Goal: Task Accomplishment & Management: Manage account settings

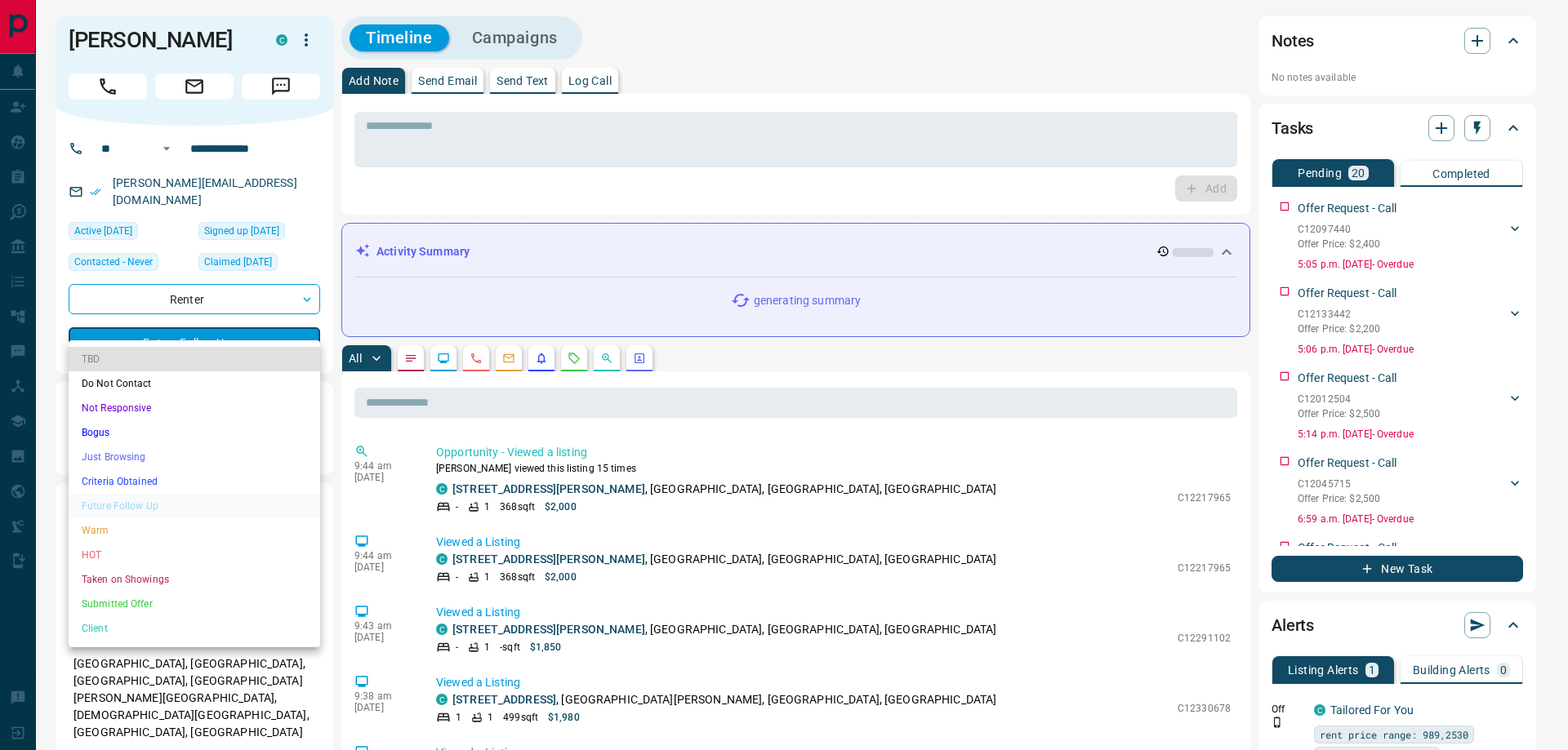
click at [209, 639] on li "Client" at bounding box center [195, 628] width 252 height 25
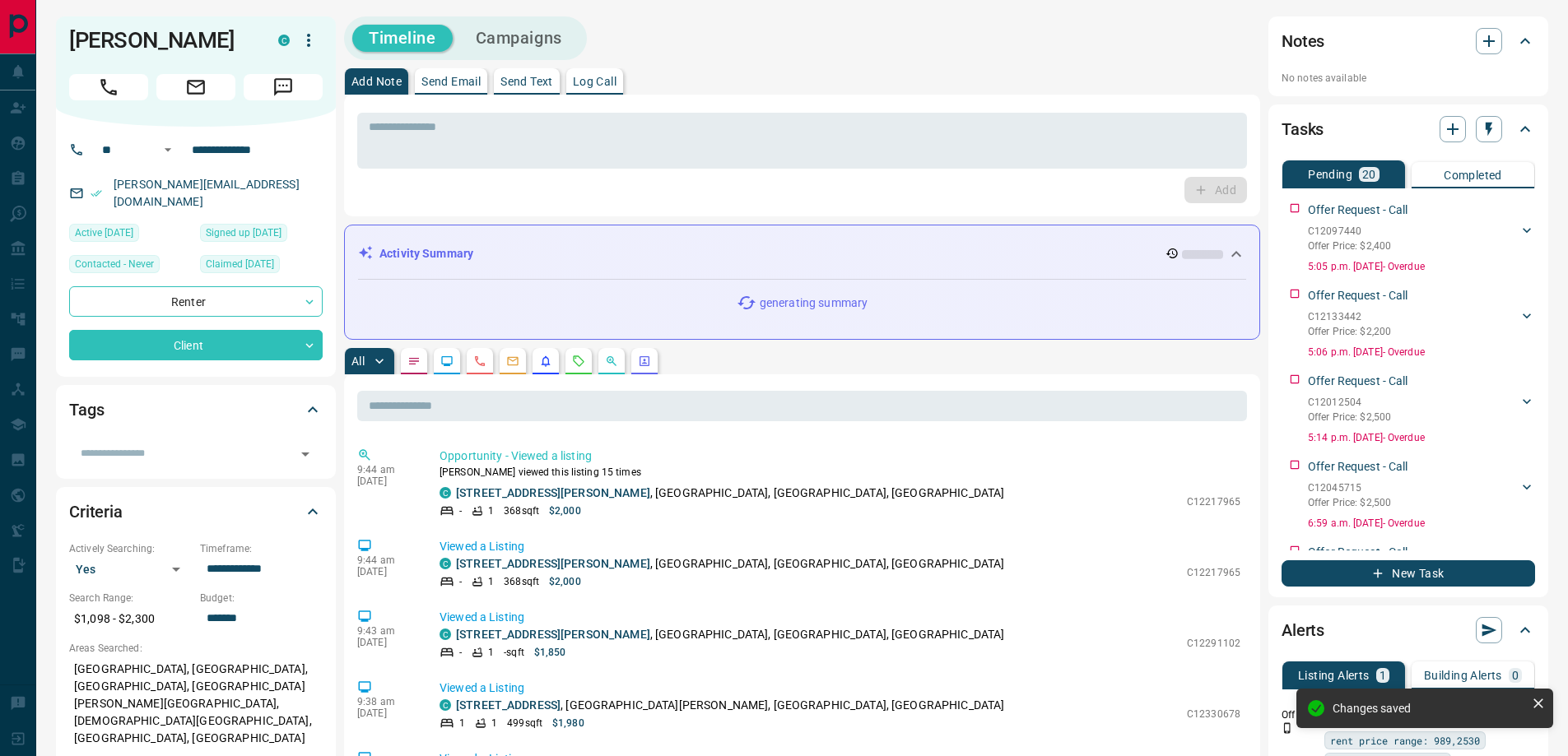
type input "**"
click at [1518, 207] on icon "button" at bounding box center [1524, 205] width 13 height 13
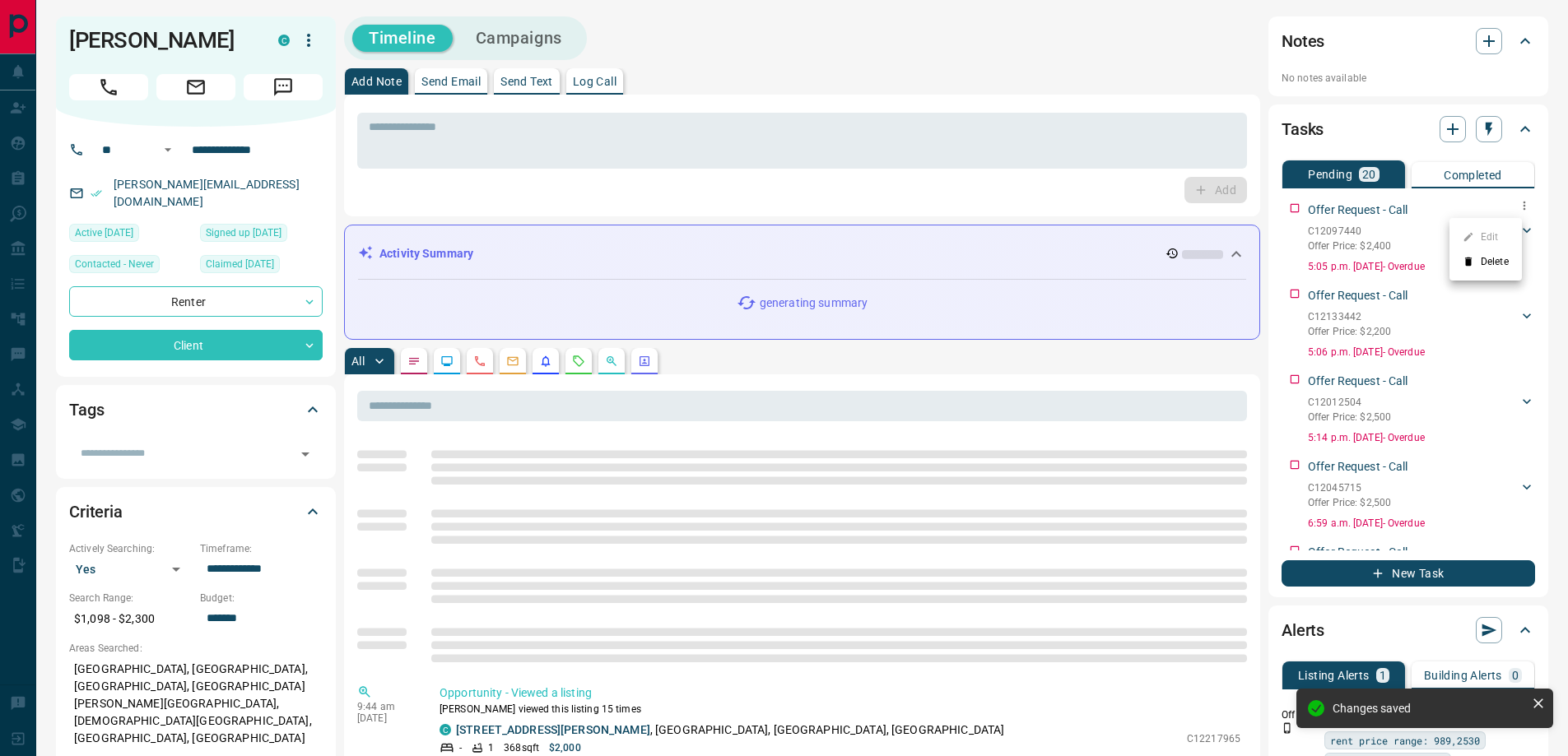
click at [1491, 262] on li "Delete" at bounding box center [1486, 261] width 72 height 25
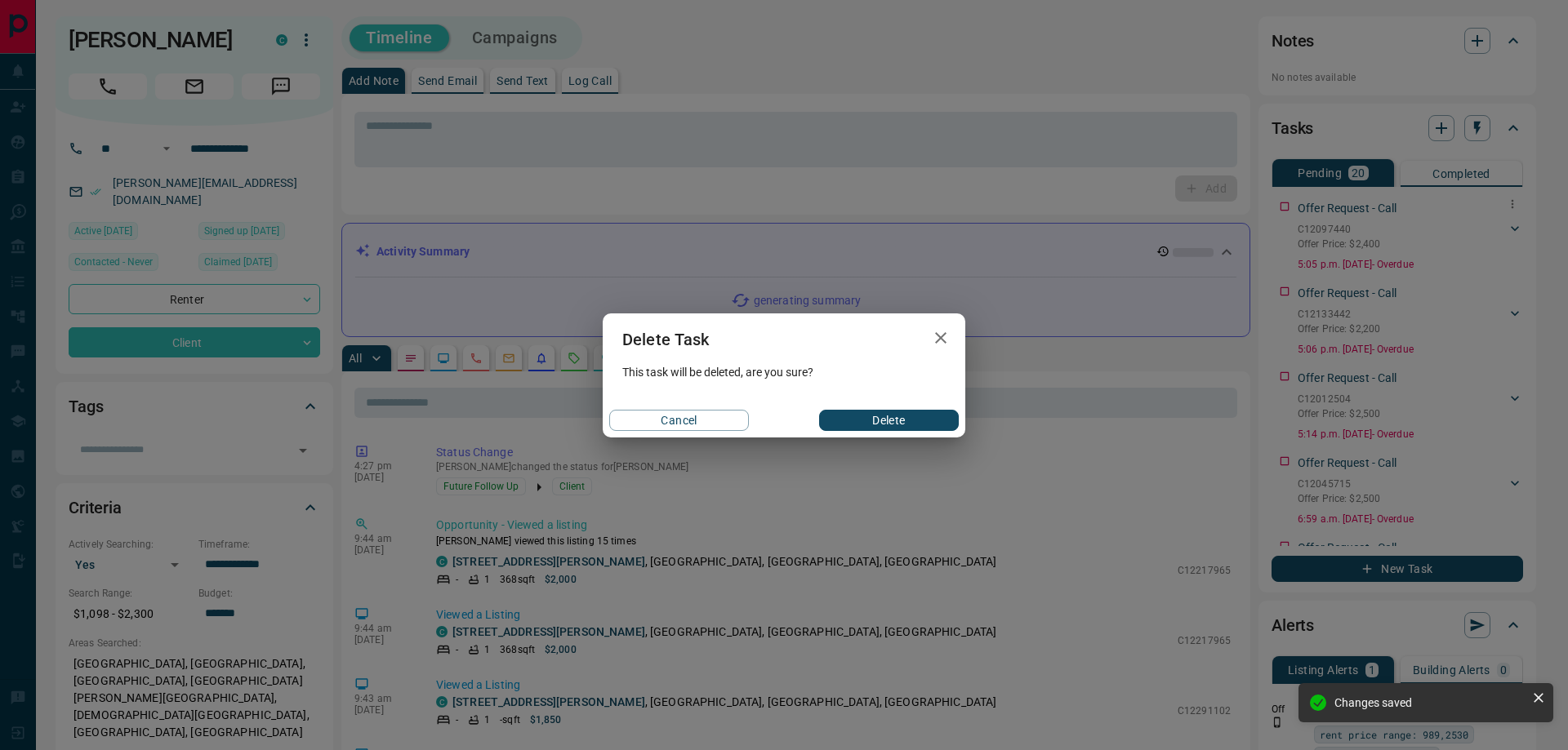
click at [904, 423] on button "Delete" at bounding box center [889, 420] width 140 height 21
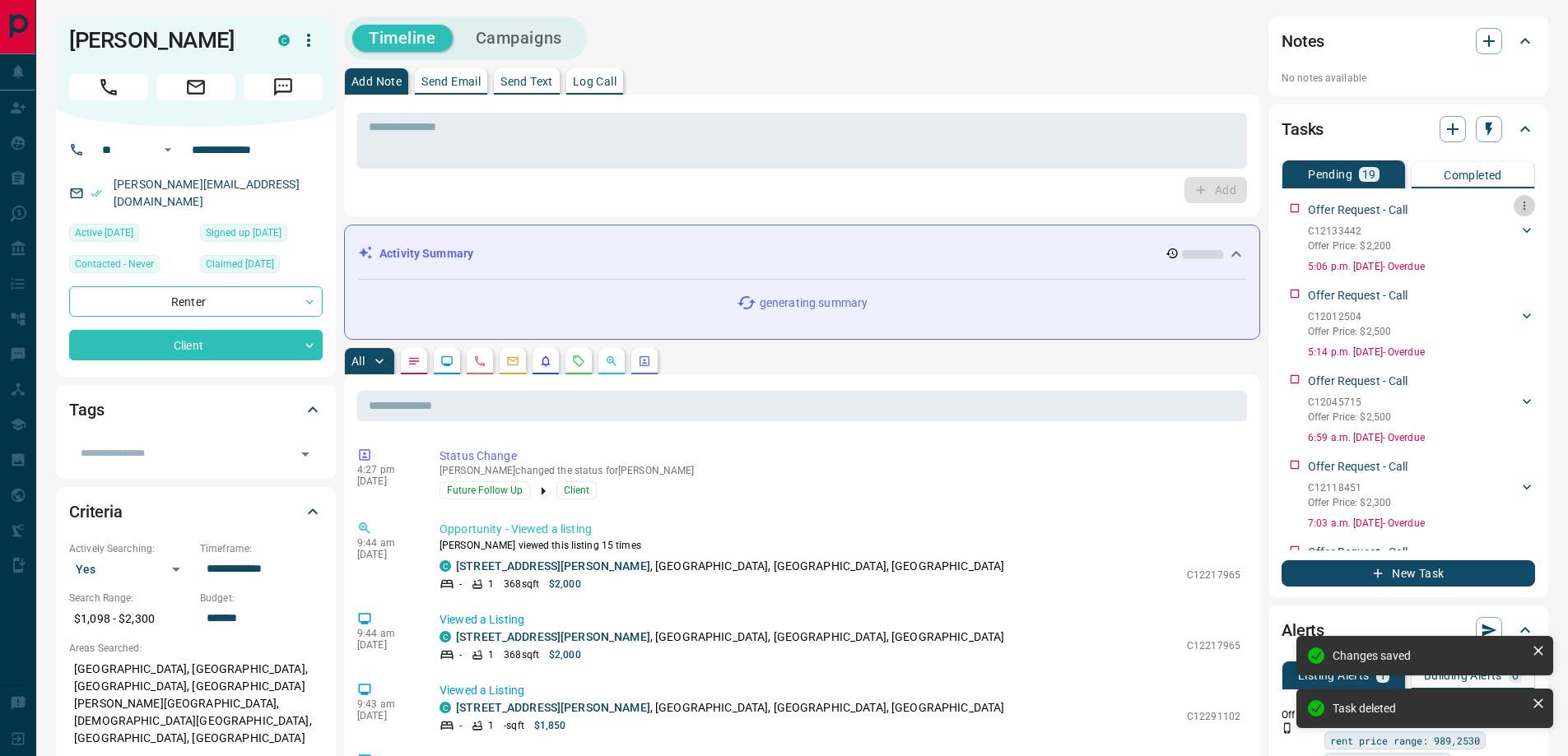
click at [1518, 206] on icon "button" at bounding box center [1524, 205] width 13 height 13
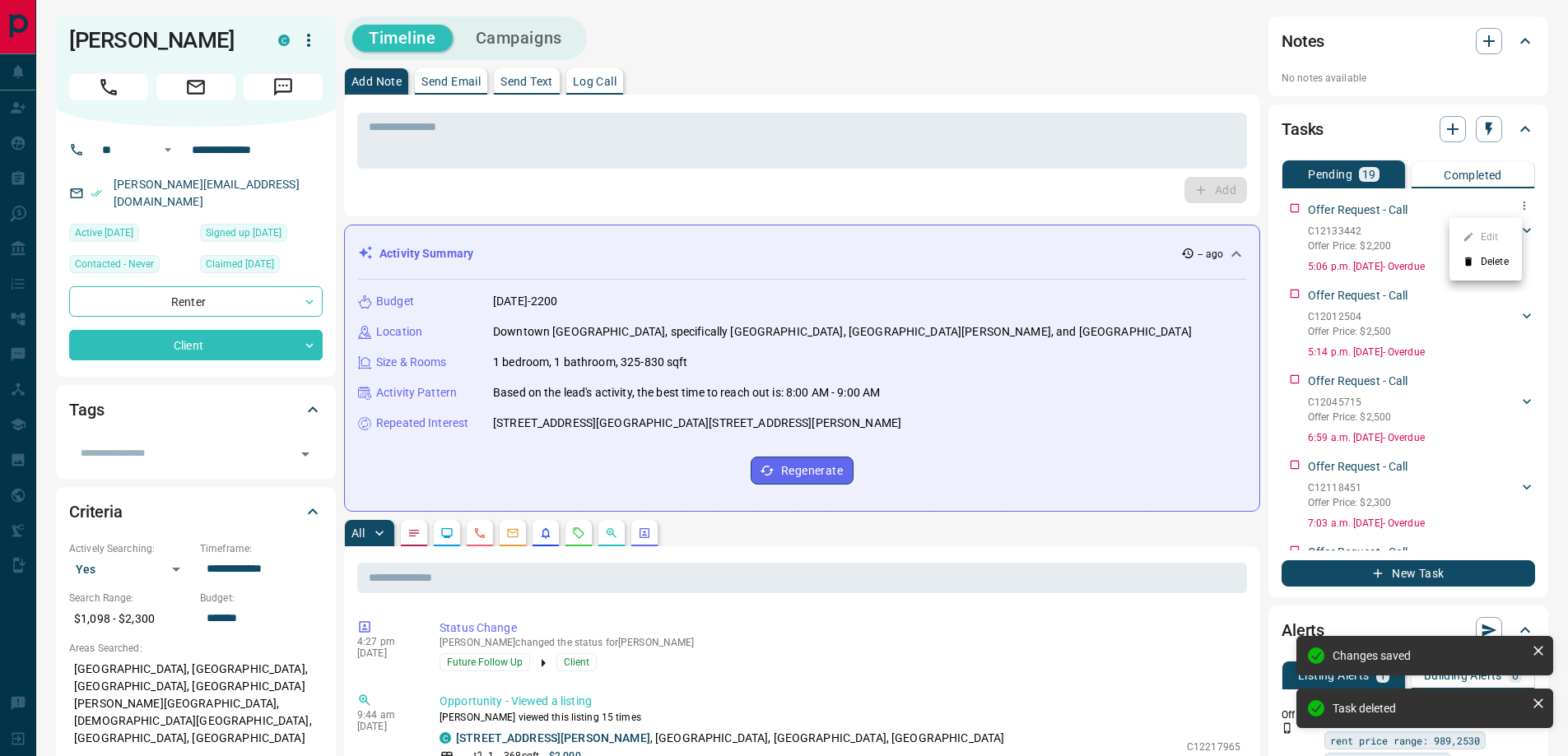
click at [1483, 254] on li "Delete" at bounding box center [1486, 261] width 72 height 25
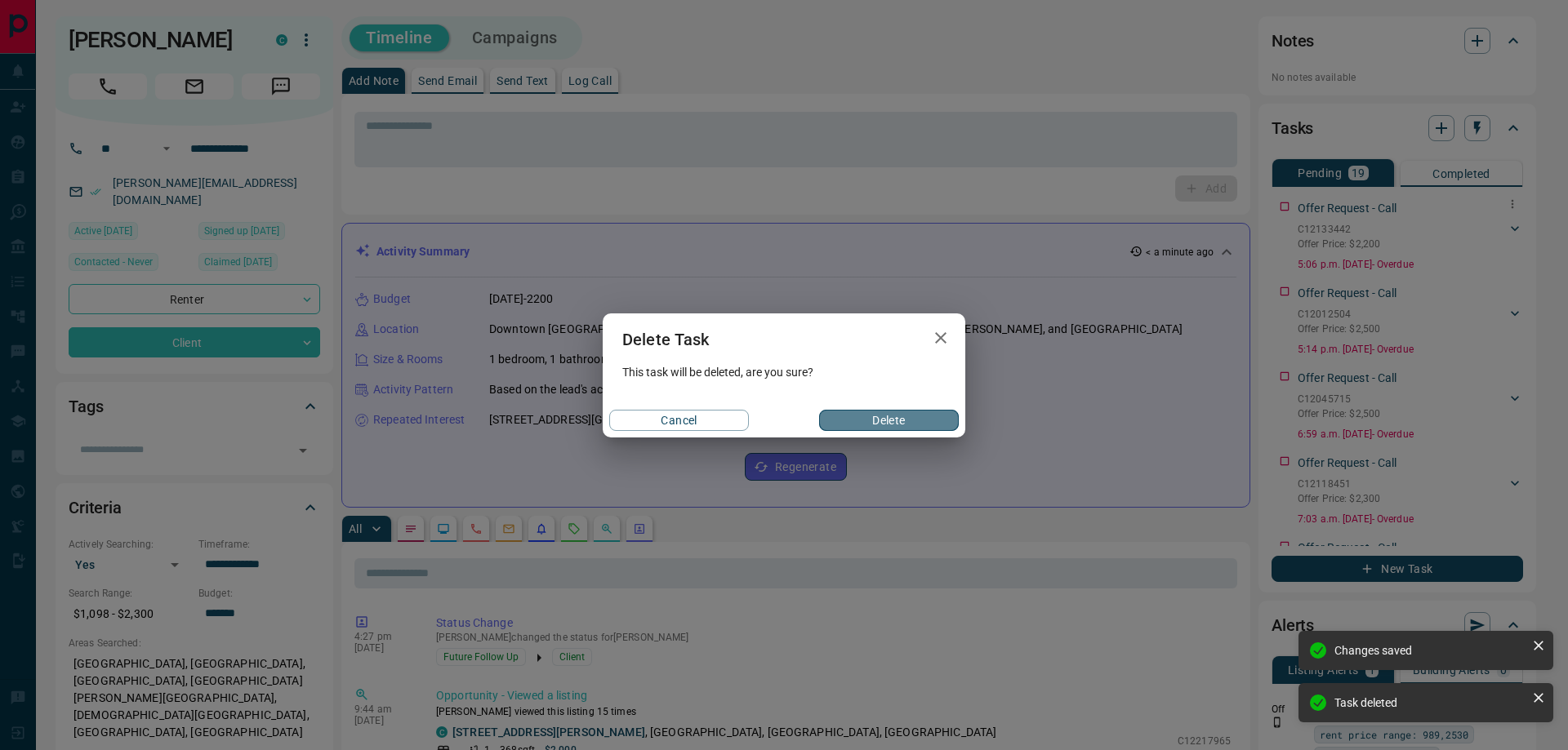
click at [934, 410] on button "Delete" at bounding box center [889, 420] width 140 height 21
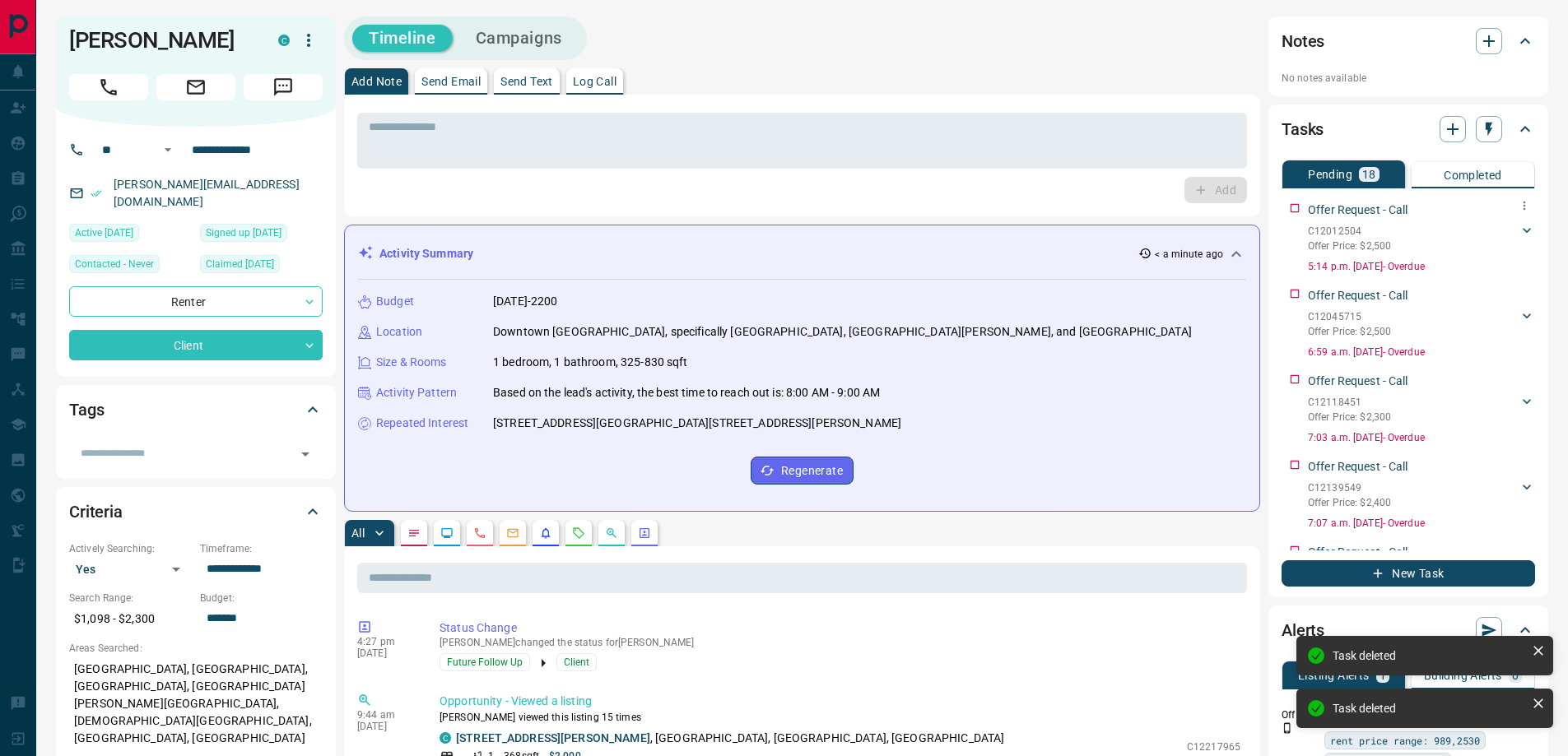
click at [1518, 204] on icon "button" at bounding box center [1524, 205] width 13 height 13
click at [1469, 257] on icon at bounding box center [1468, 262] width 6 height 9
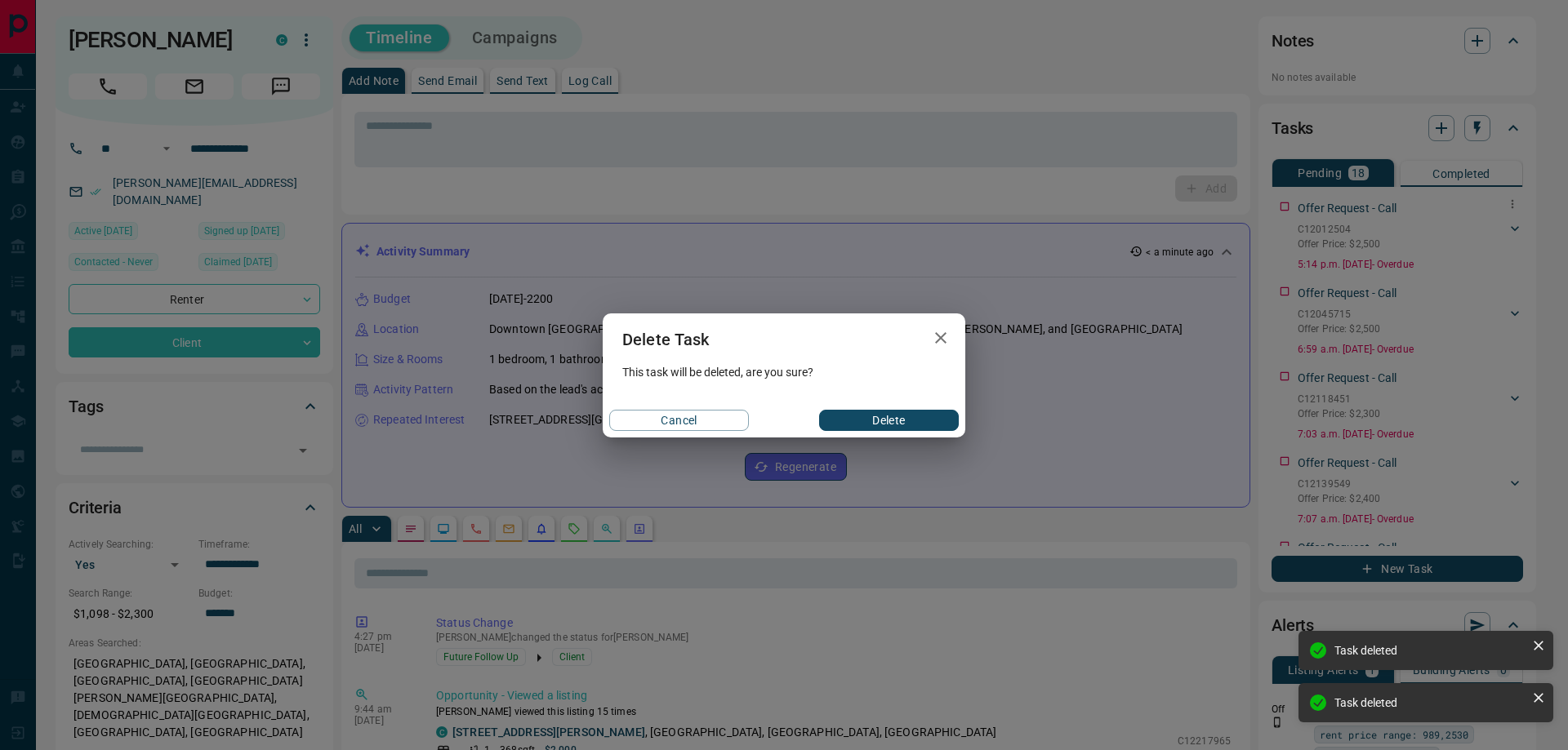
click at [930, 416] on button "Delete" at bounding box center [889, 420] width 140 height 21
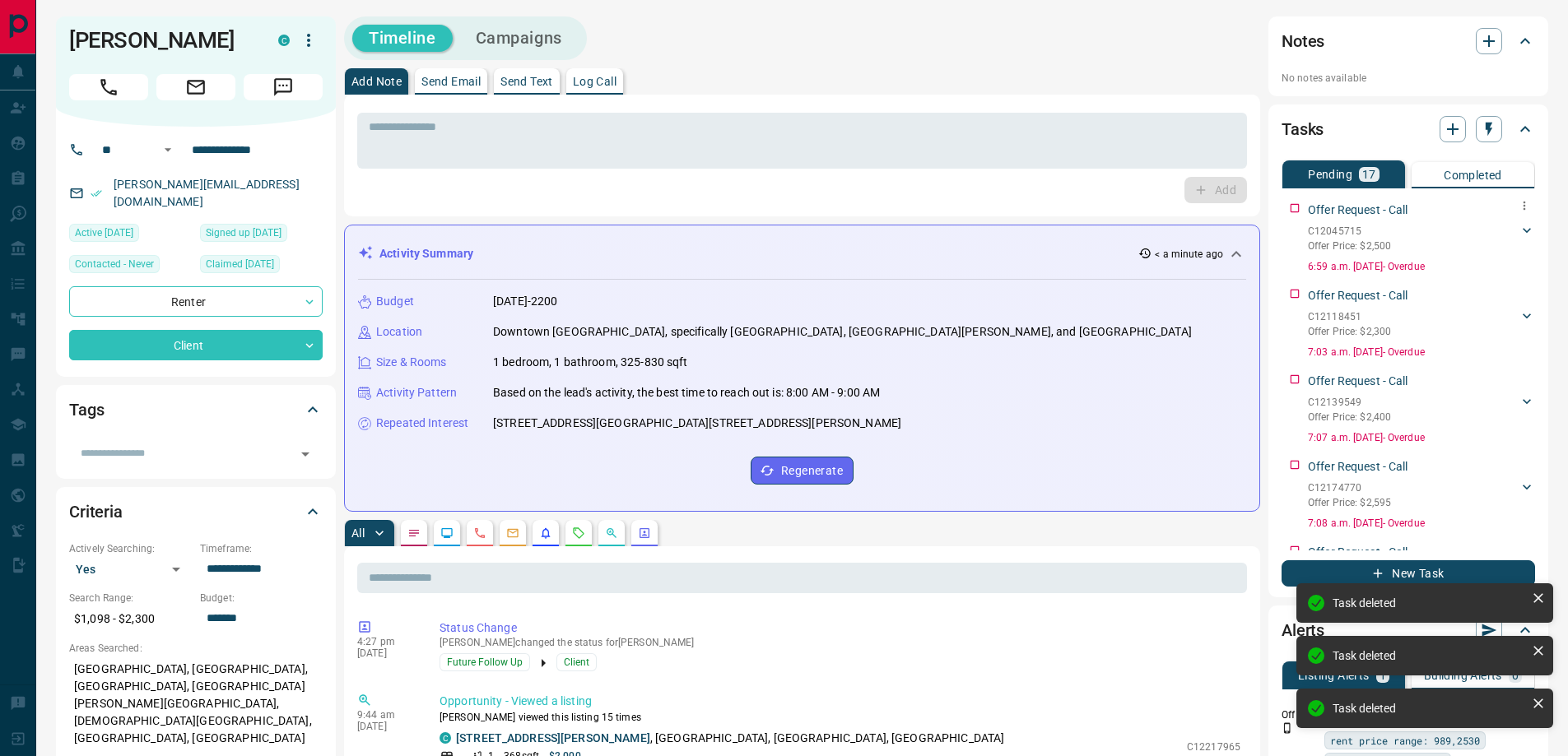
click at [1519, 207] on button "button" at bounding box center [1524, 205] width 21 height 21
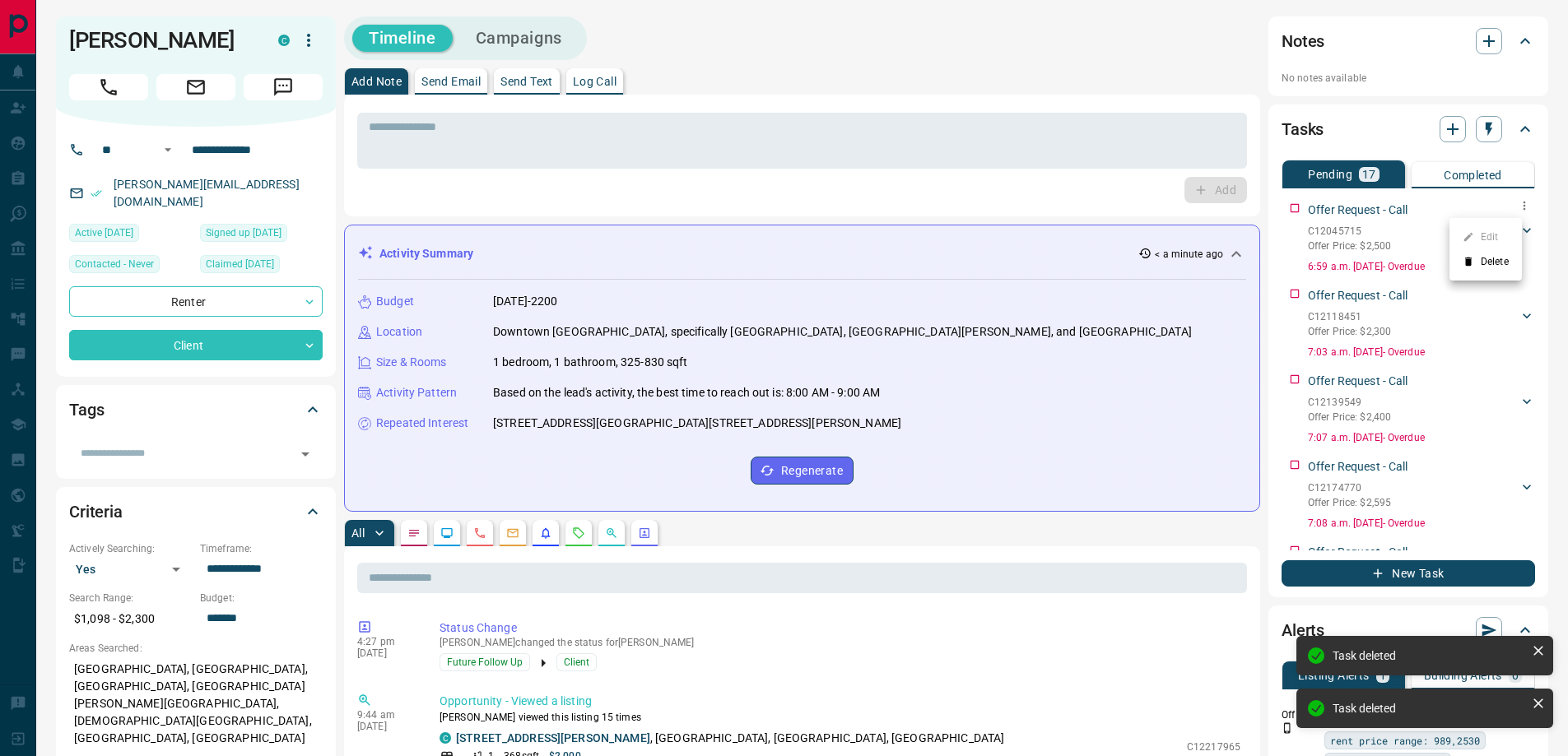
click at [1472, 262] on icon at bounding box center [1468, 262] width 11 height 11
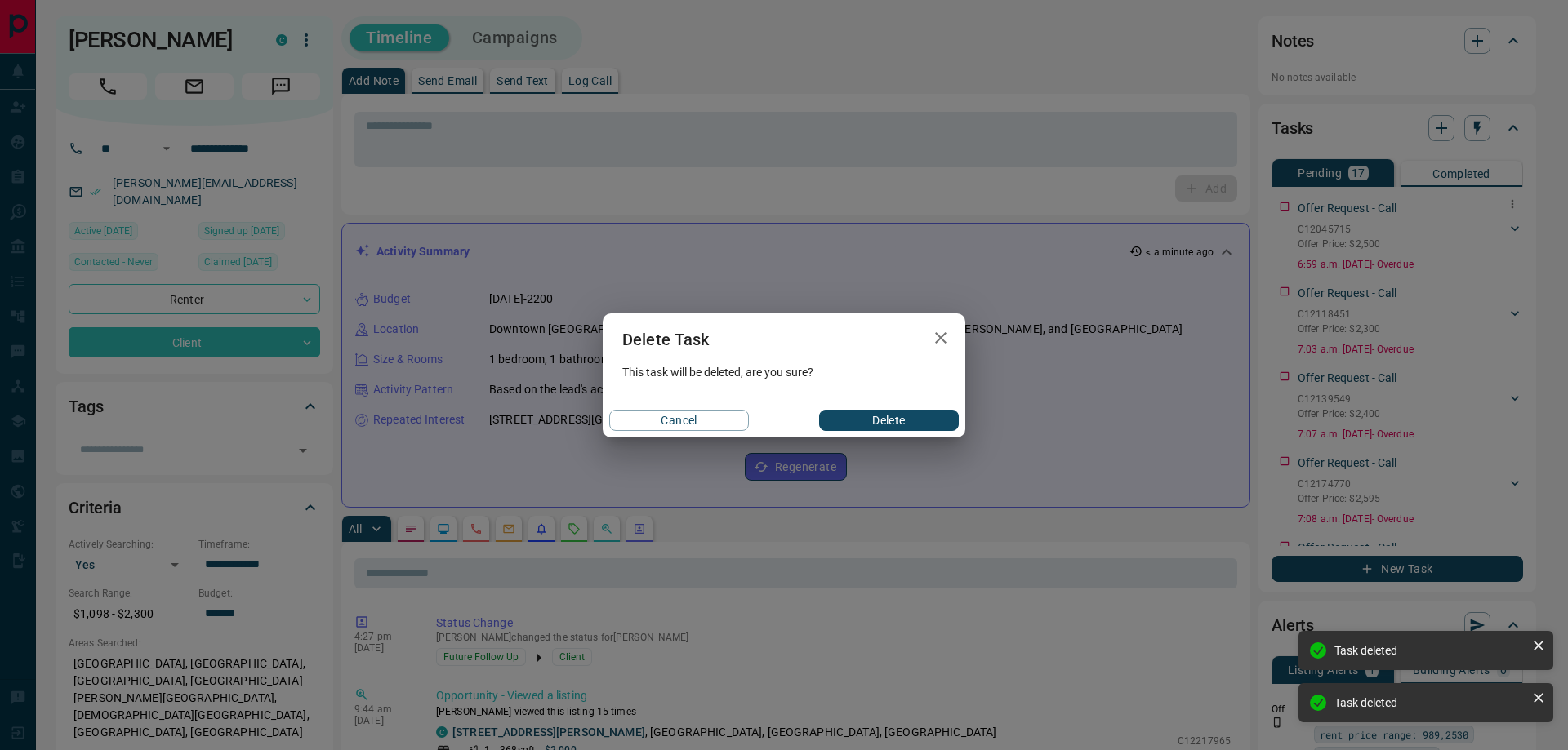
click at [942, 418] on button "Delete" at bounding box center [889, 420] width 140 height 21
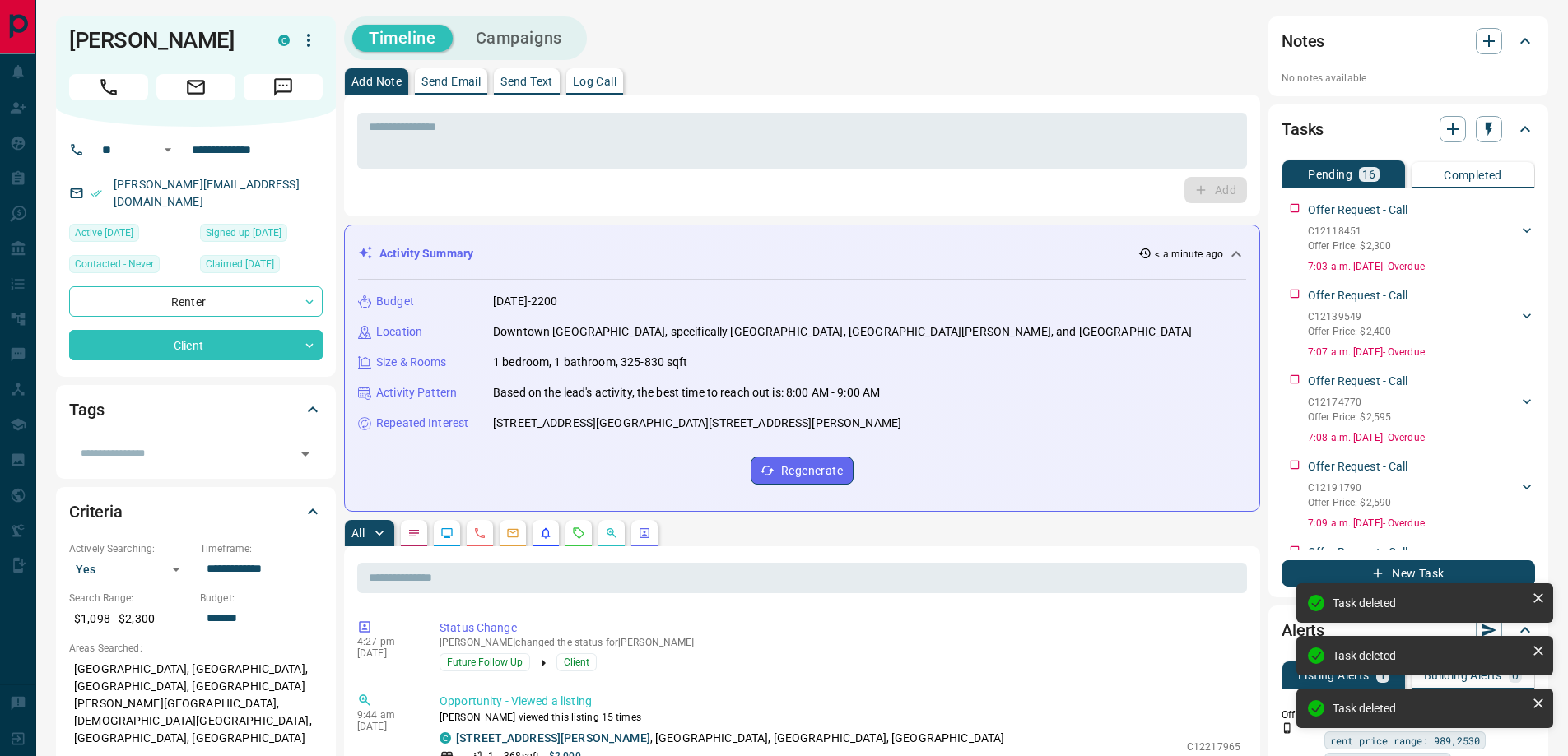
click at [1516, 202] on div "Offer Request - Call" at bounding box center [1421, 210] width 227 height 18
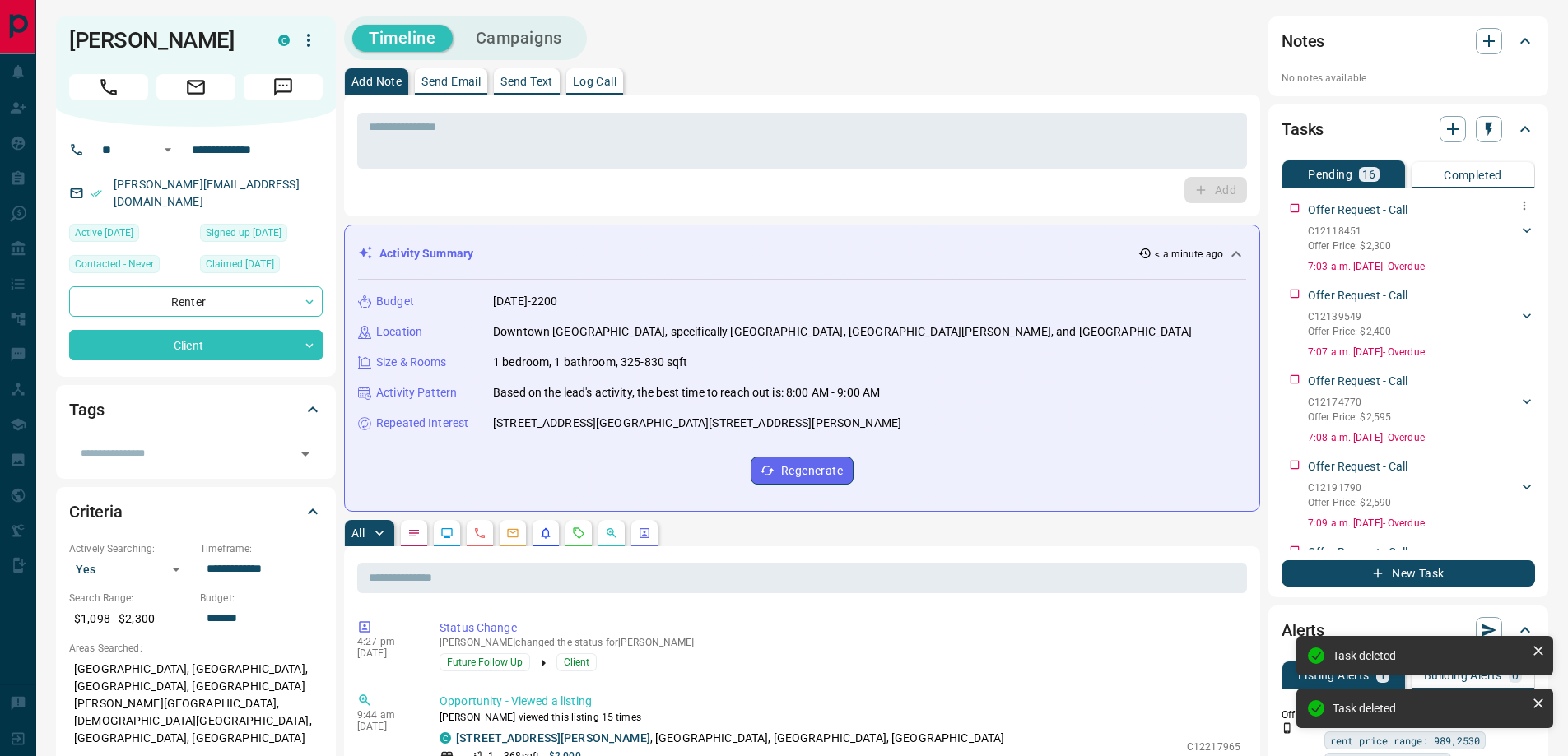
click at [1518, 204] on icon "button" at bounding box center [1524, 205] width 13 height 13
click at [1483, 256] on li "Delete" at bounding box center [1486, 261] width 72 height 25
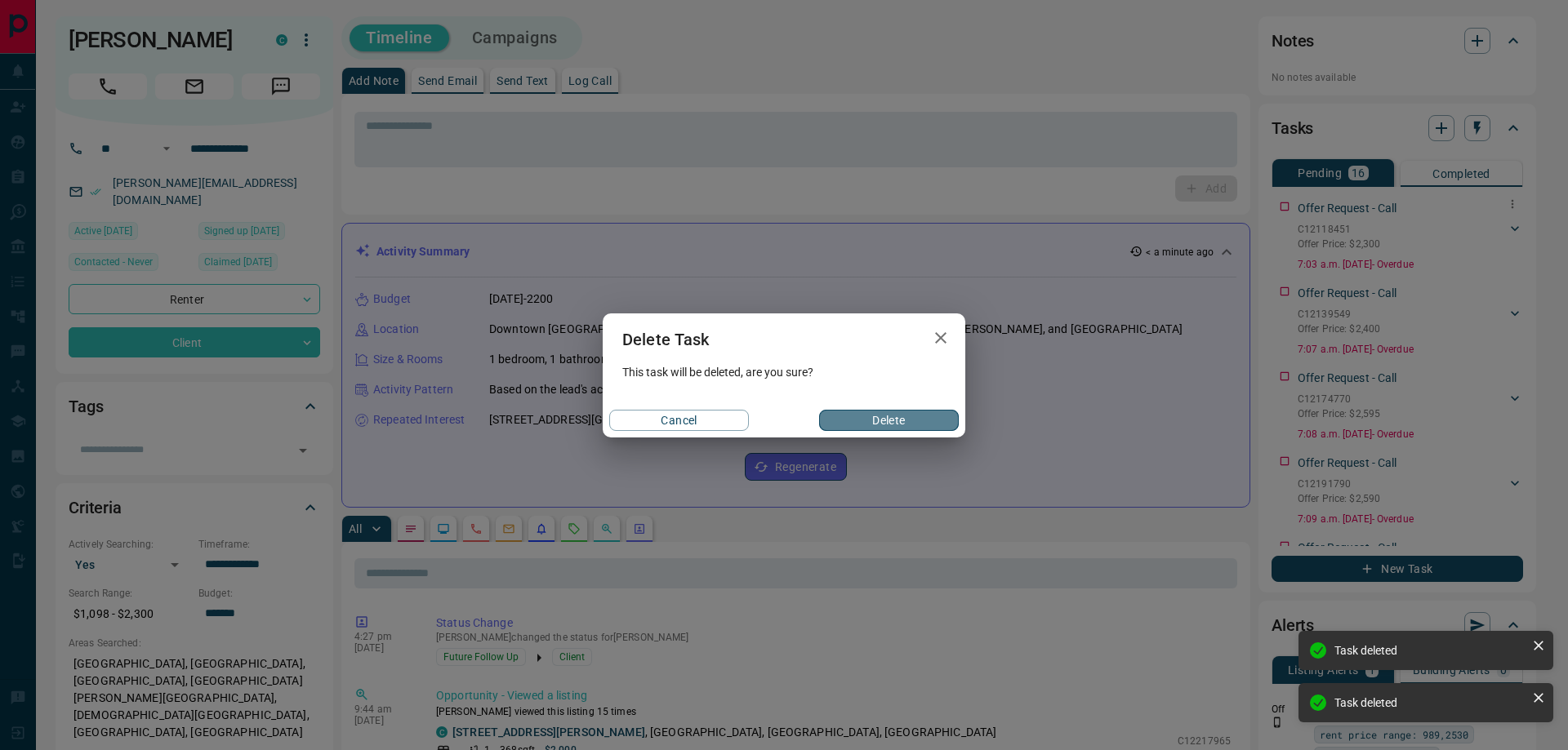
click at [901, 421] on button "Delete" at bounding box center [889, 420] width 140 height 21
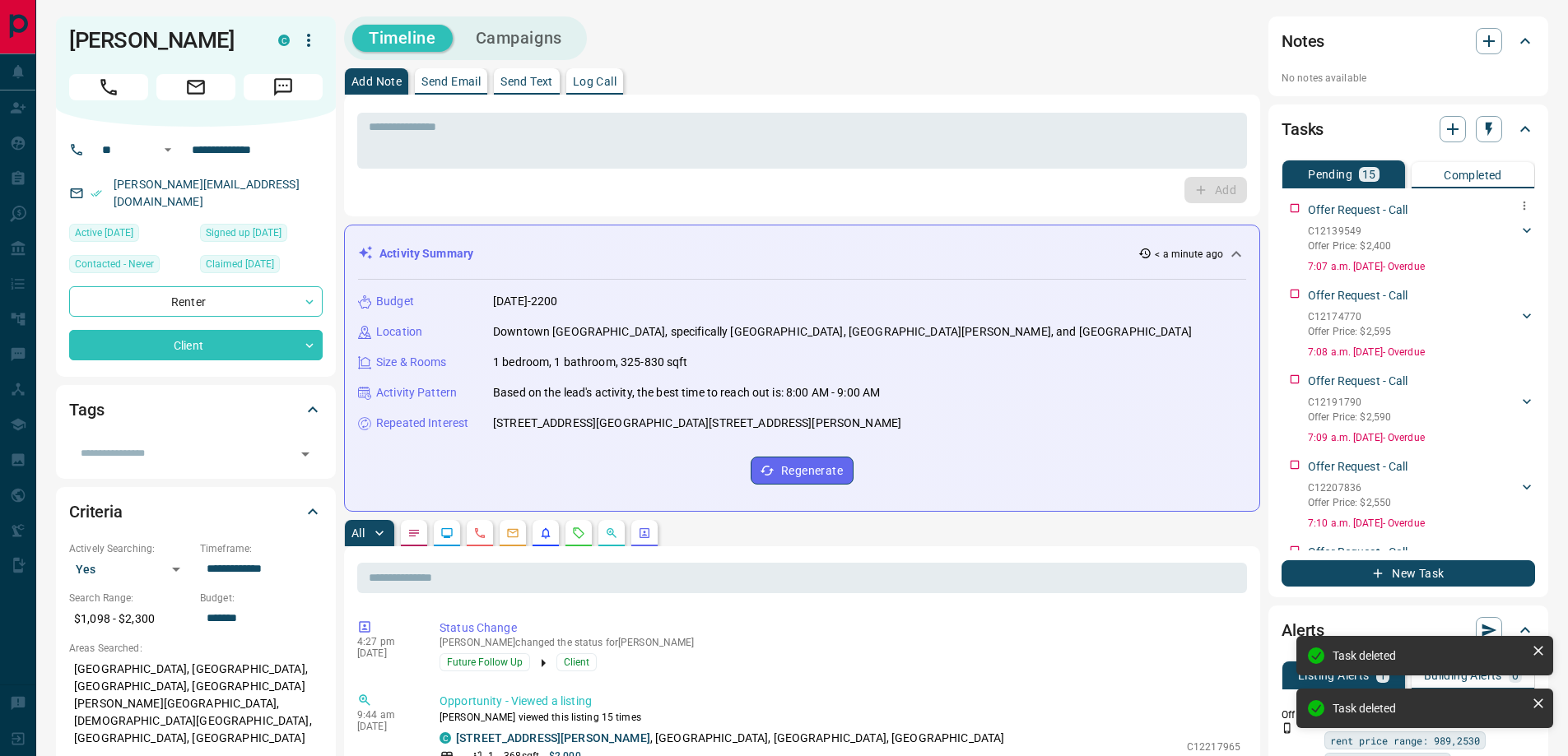
click at [1518, 204] on icon "button" at bounding box center [1524, 205] width 13 height 13
click at [1463, 265] on icon at bounding box center [1468, 262] width 11 height 11
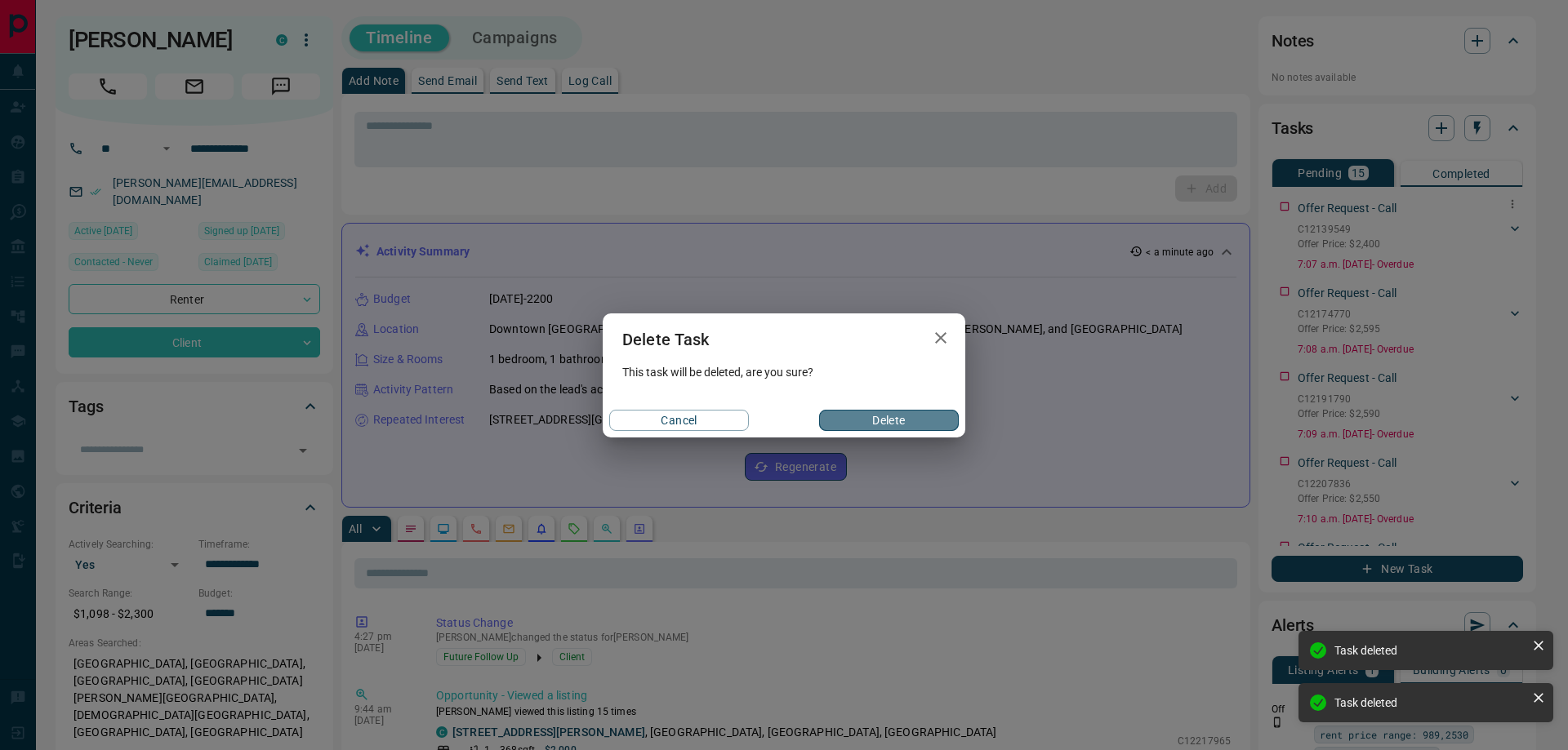
click at [932, 417] on button "Delete" at bounding box center [889, 420] width 140 height 21
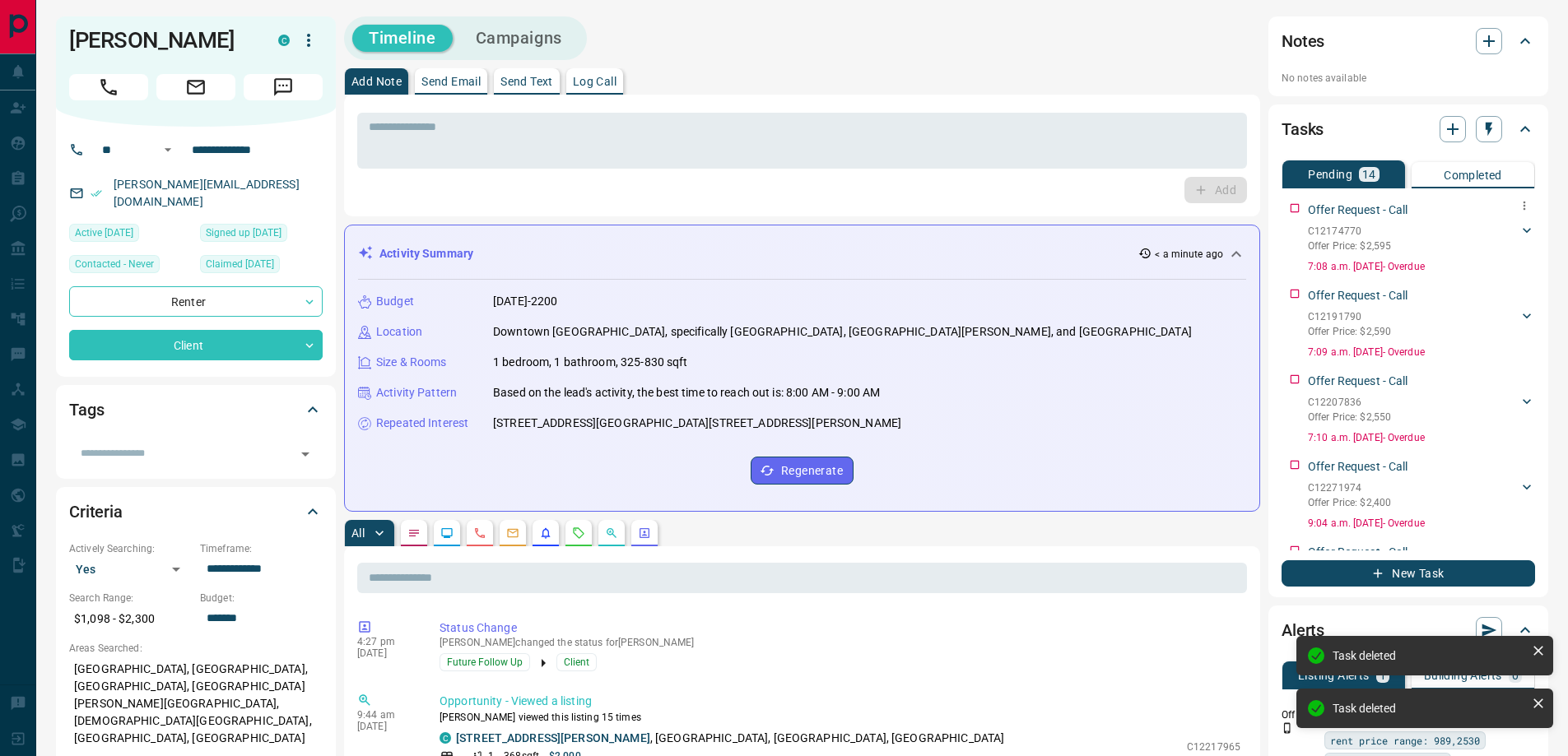
click at [1518, 204] on icon "button" at bounding box center [1524, 205] width 13 height 13
click at [1478, 259] on li "Delete" at bounding box center [1486, 261] width 72 height 25
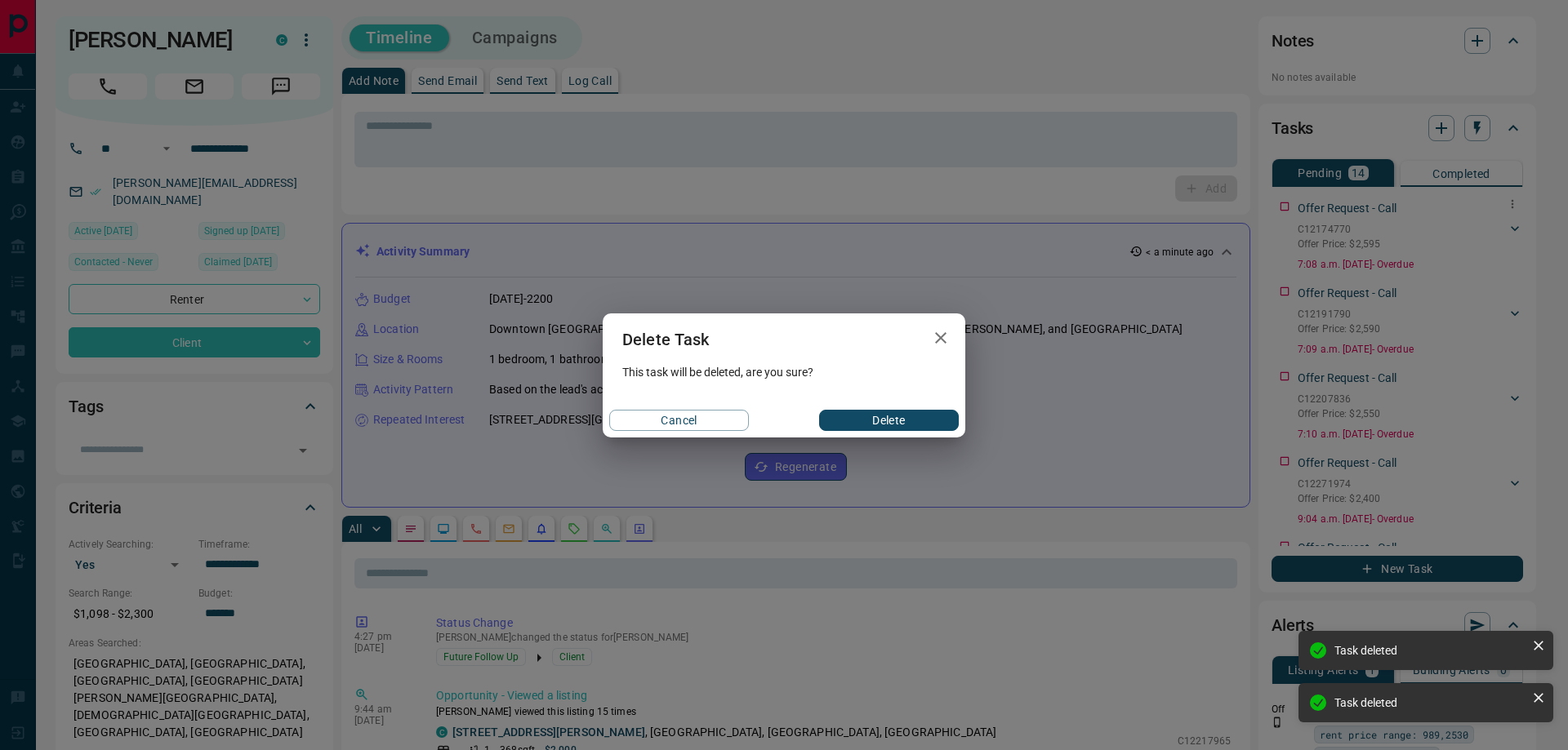
click at [914, 425] on button "Delete" at bounding box center [889, 420] width 140 height 21
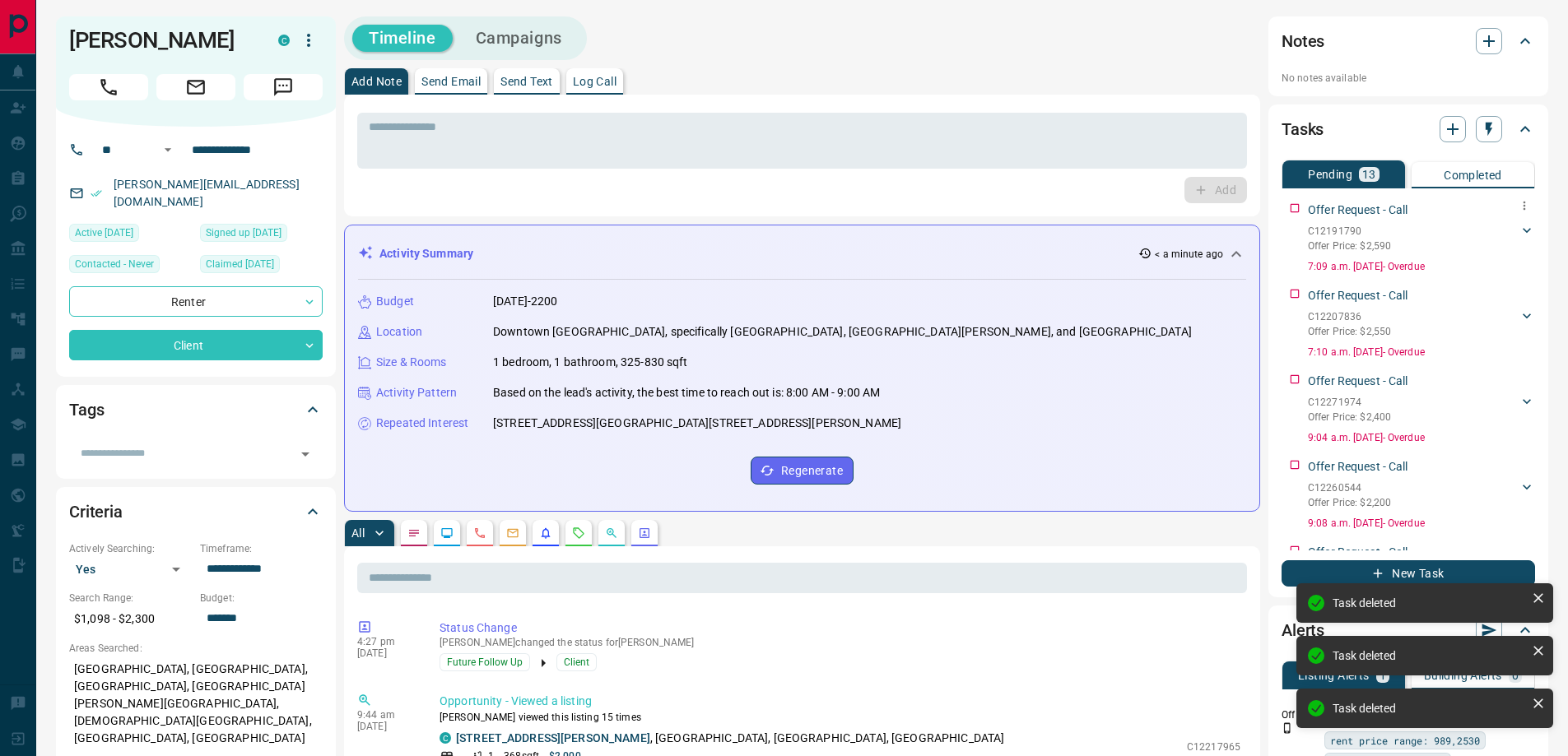
click at [1518, 202] on icon "button" at bounding box center [1524, 205] width 13 height 13
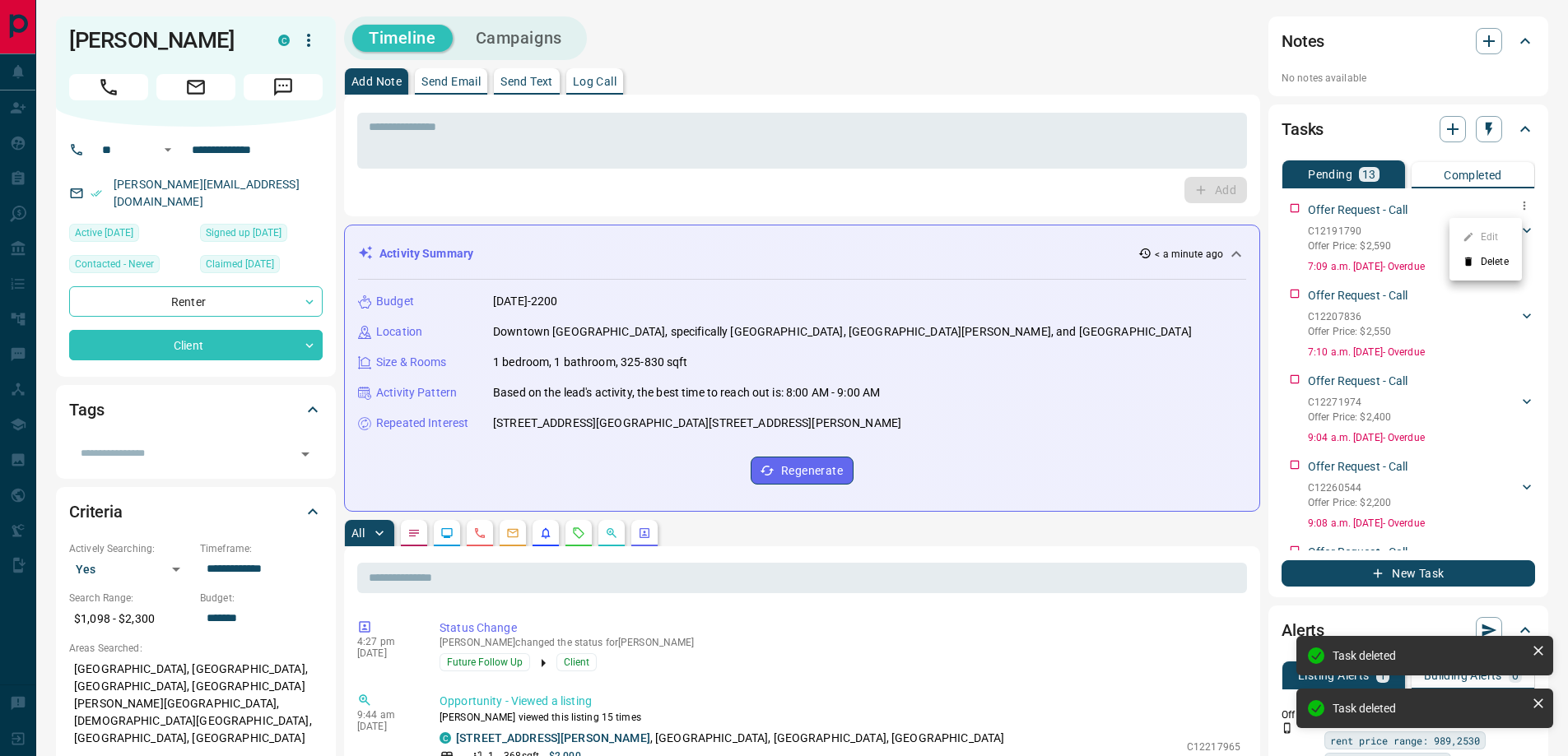
click at [1474, 260] on icon at bounding box center [1468, 262] width 11 height 11
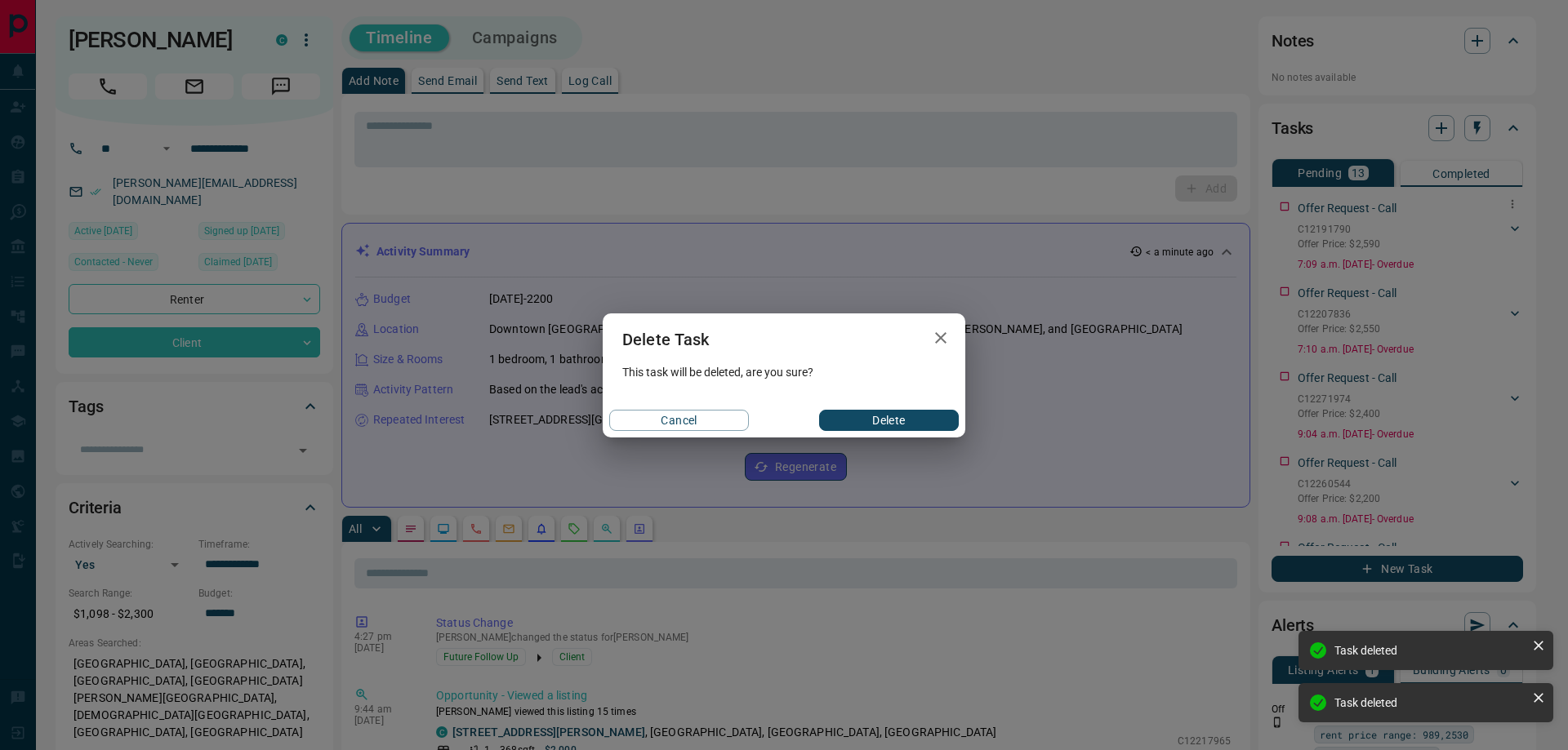
click at [908, 419] on button "Delete" at bounding box center [889, 420] width 140 height 21
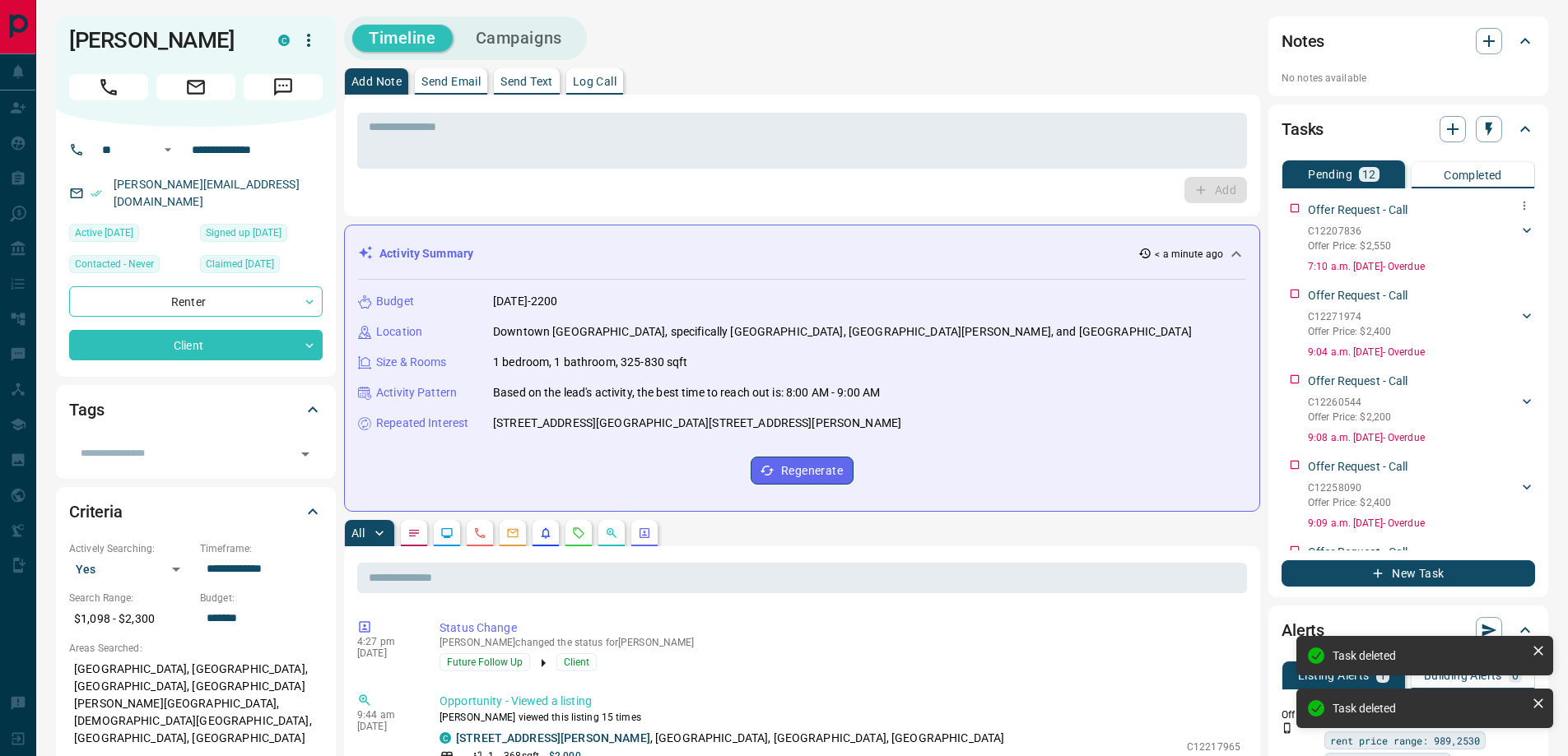
click at [1518, 206] on icon "button" at bounding box center [1524, 205] width 13 height 13
click at [1498, 270] on li "Delete" at bounding box center [1486, 261] width 72 height 25
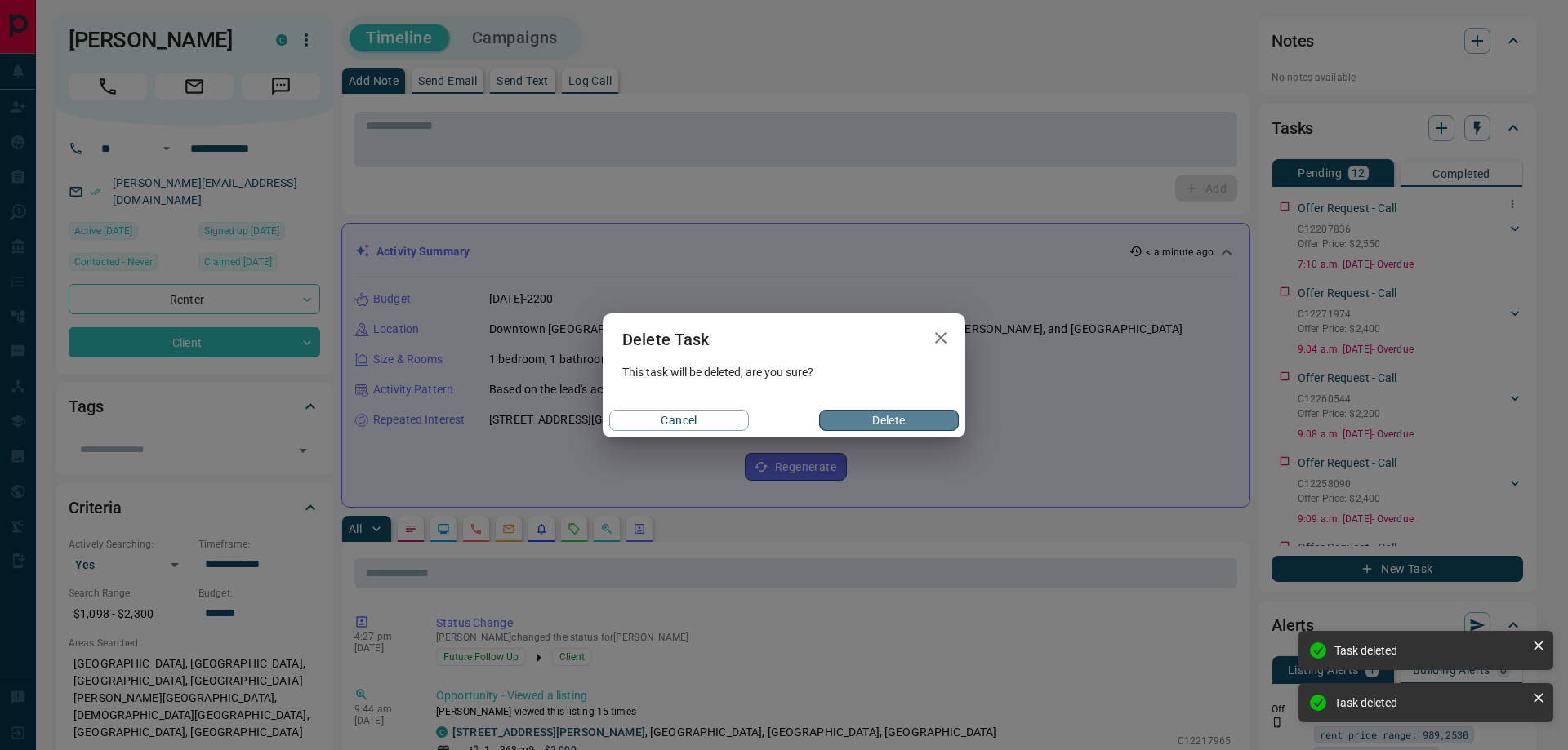
click at [918, 415] on button "Delete" at bounding box center [889, 420] width 140 height 21
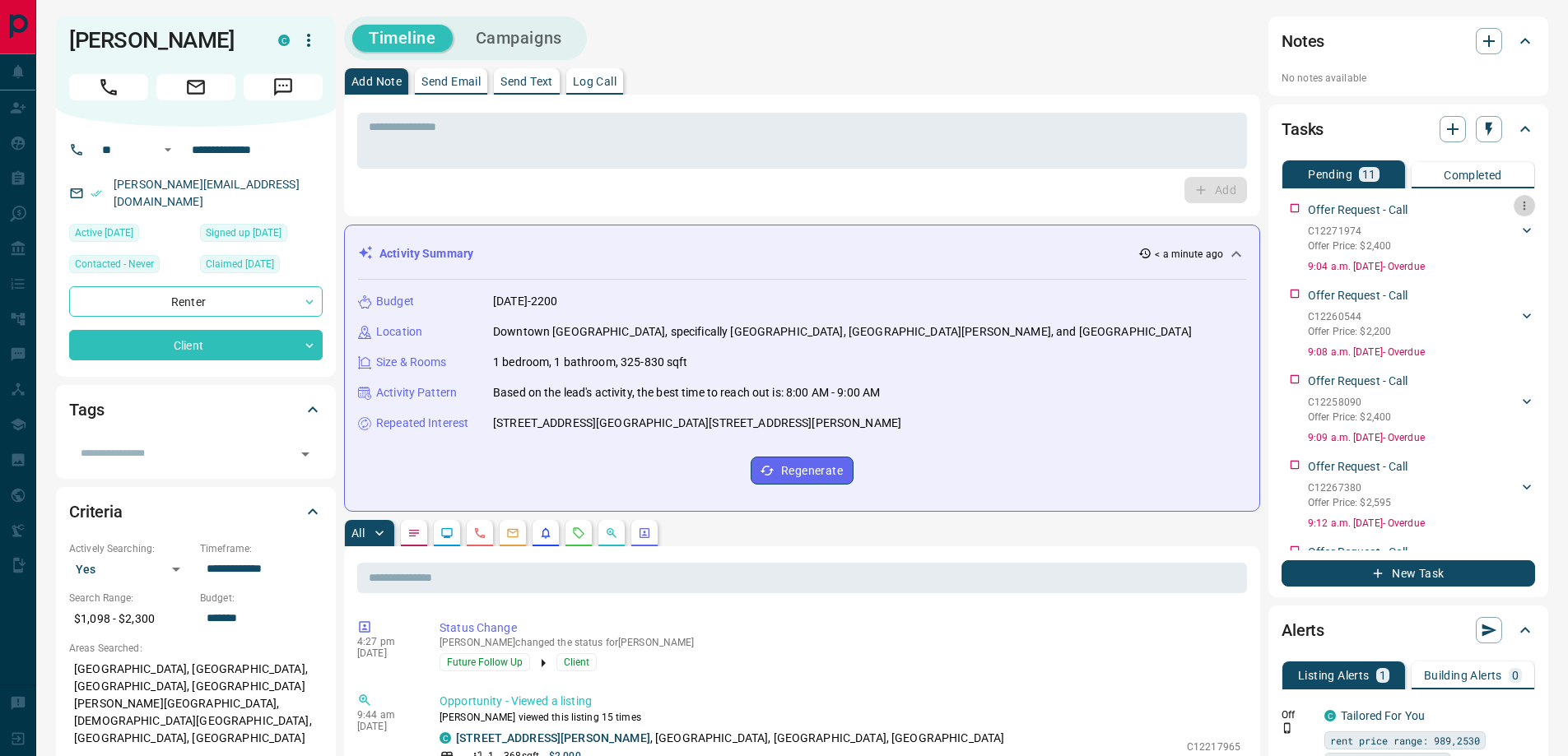
click at [1513, 203] on button "button" at bounding box center [1524, 205] width 21 height 21
click at [1497, 254] on li "Delete" at bounding box center [1486, 261] width 72 height 25
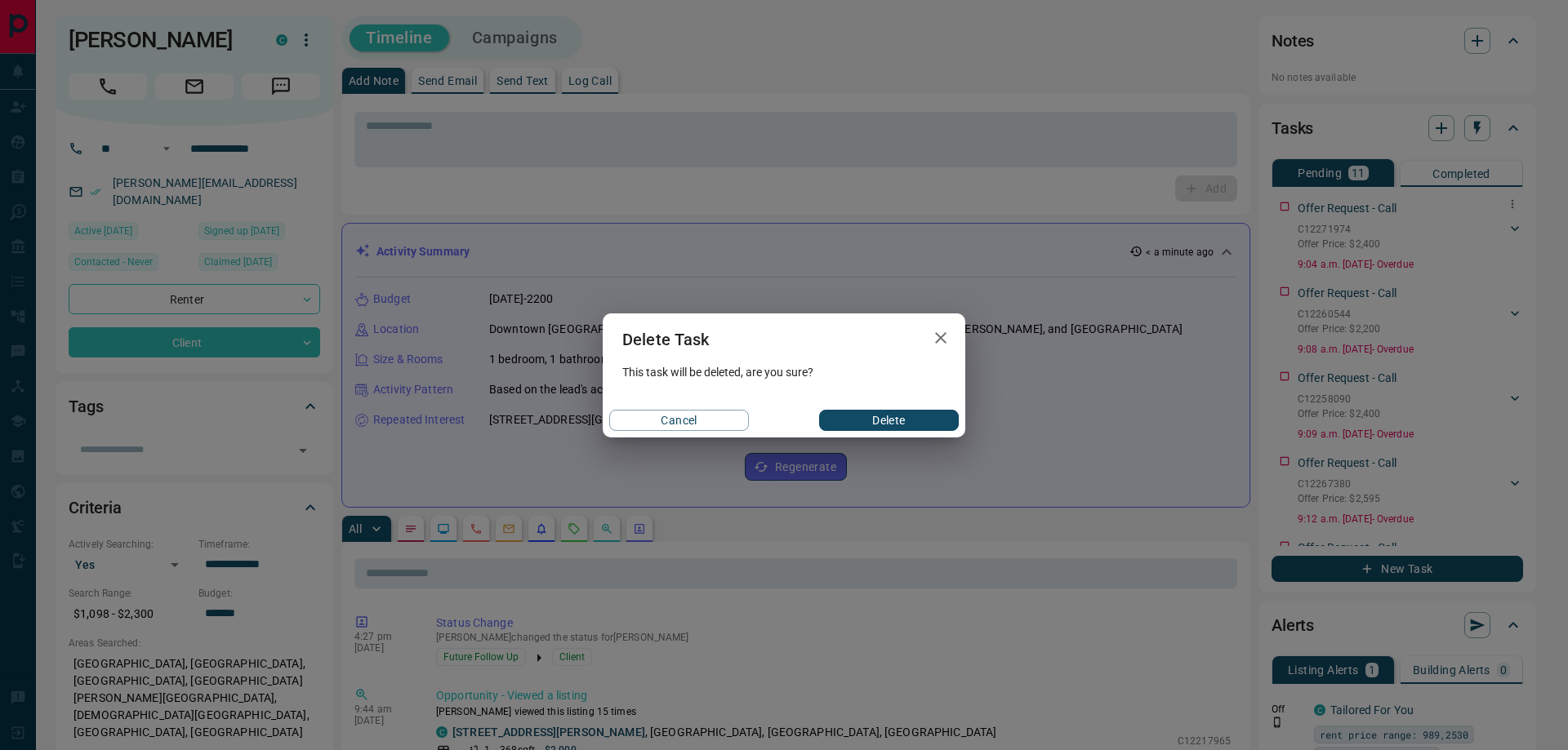
click at [964, 417] on div "Cancel Delete" at bounding box center [784, 420] width 363 height 34
click at [941, 420] on button "Delete" at bounding box center [889, 420] width 140 height 21
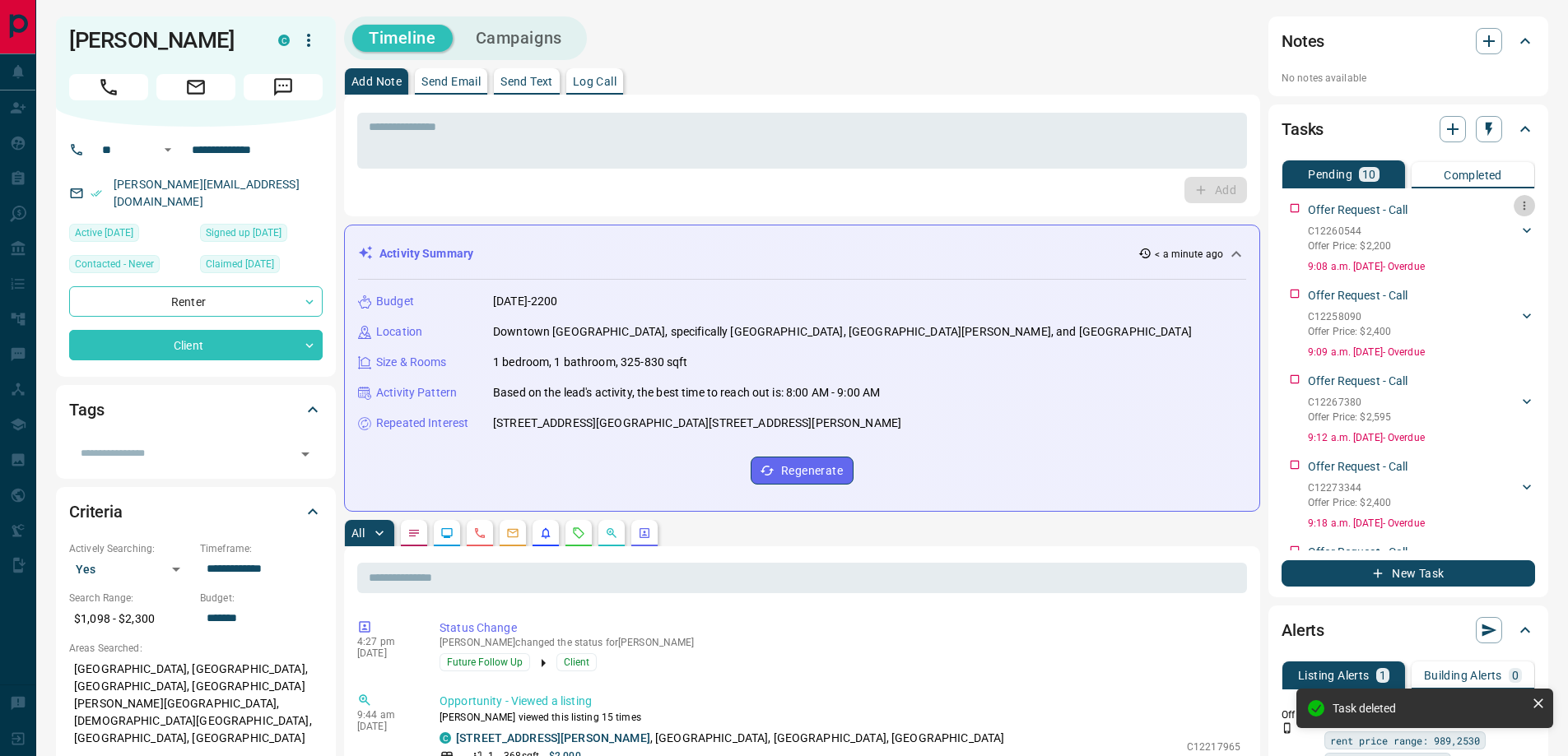
click at [1513, 198] on button "button" at bounding box center [1524, 205] width 21 height 21
click at [1481, 267] on li "Delete" at bounding box center [1486, 261] width 72 height 25
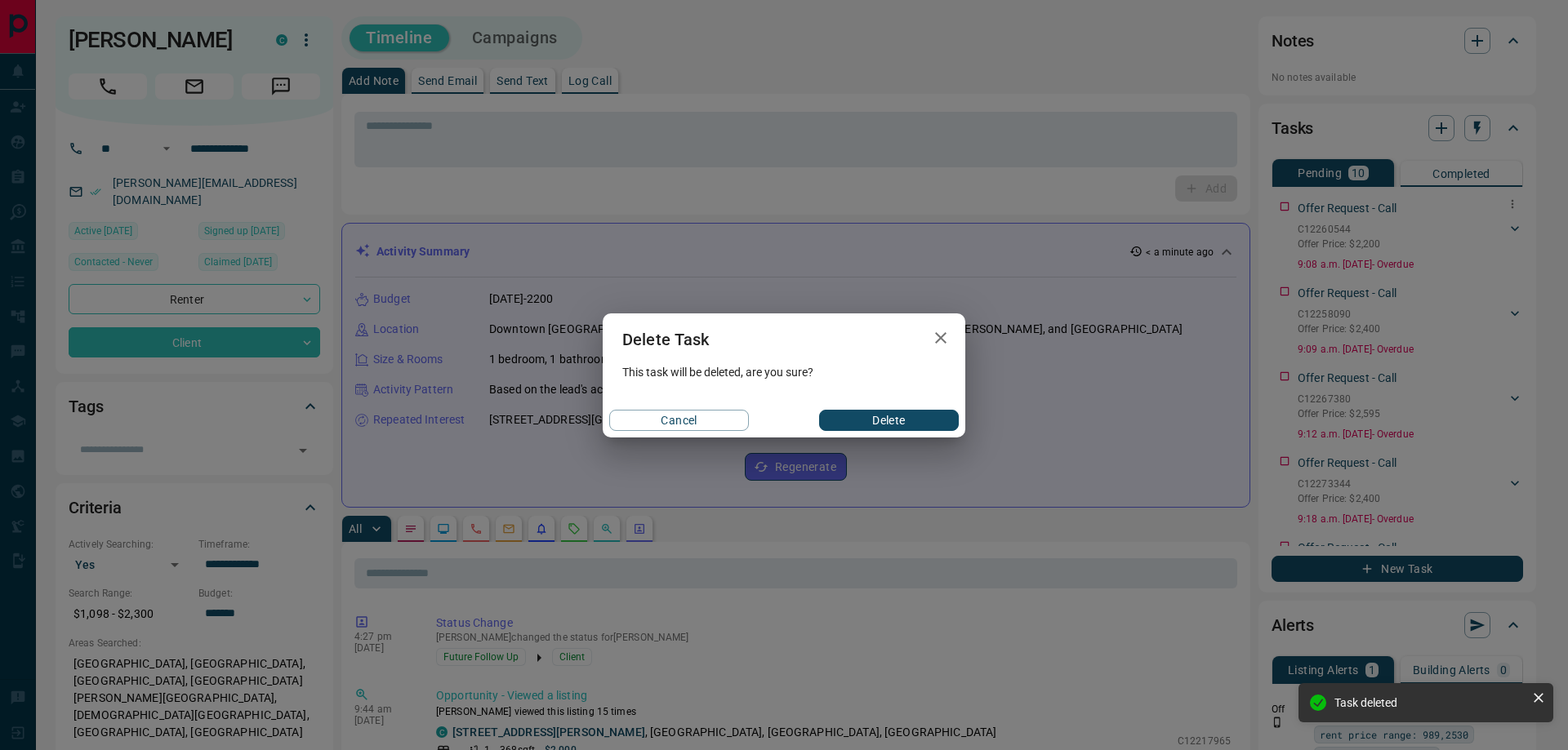
click at [933, 417] on button "Delete" at bounding box center [889, 420] width 140 height 21
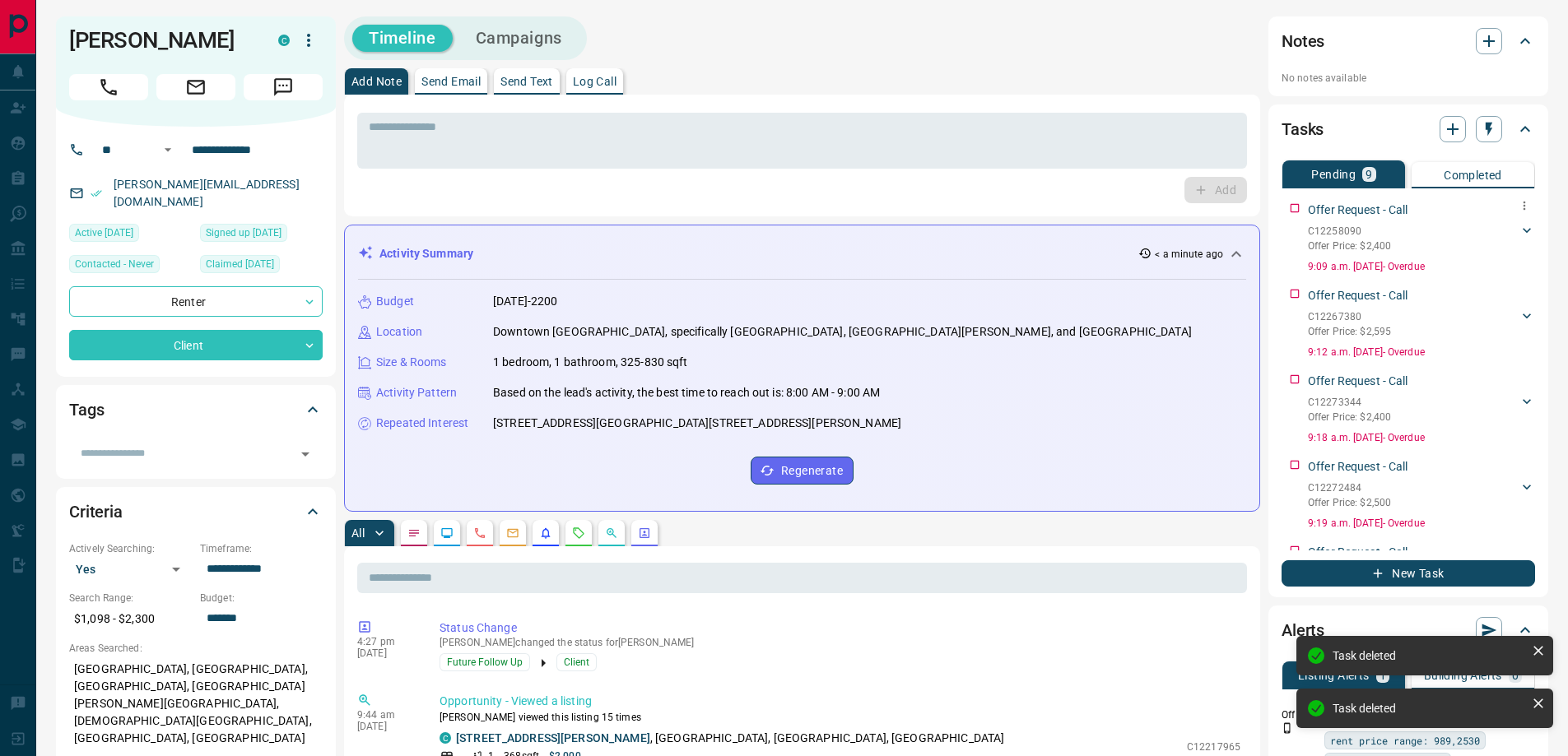
click at [1518, 201] on icon "button" at bounding box center [1524, 205] width 13 height 13
click at [1488, 257] on li "Delete" at bounding box center [1486, 261] width 72 height 25
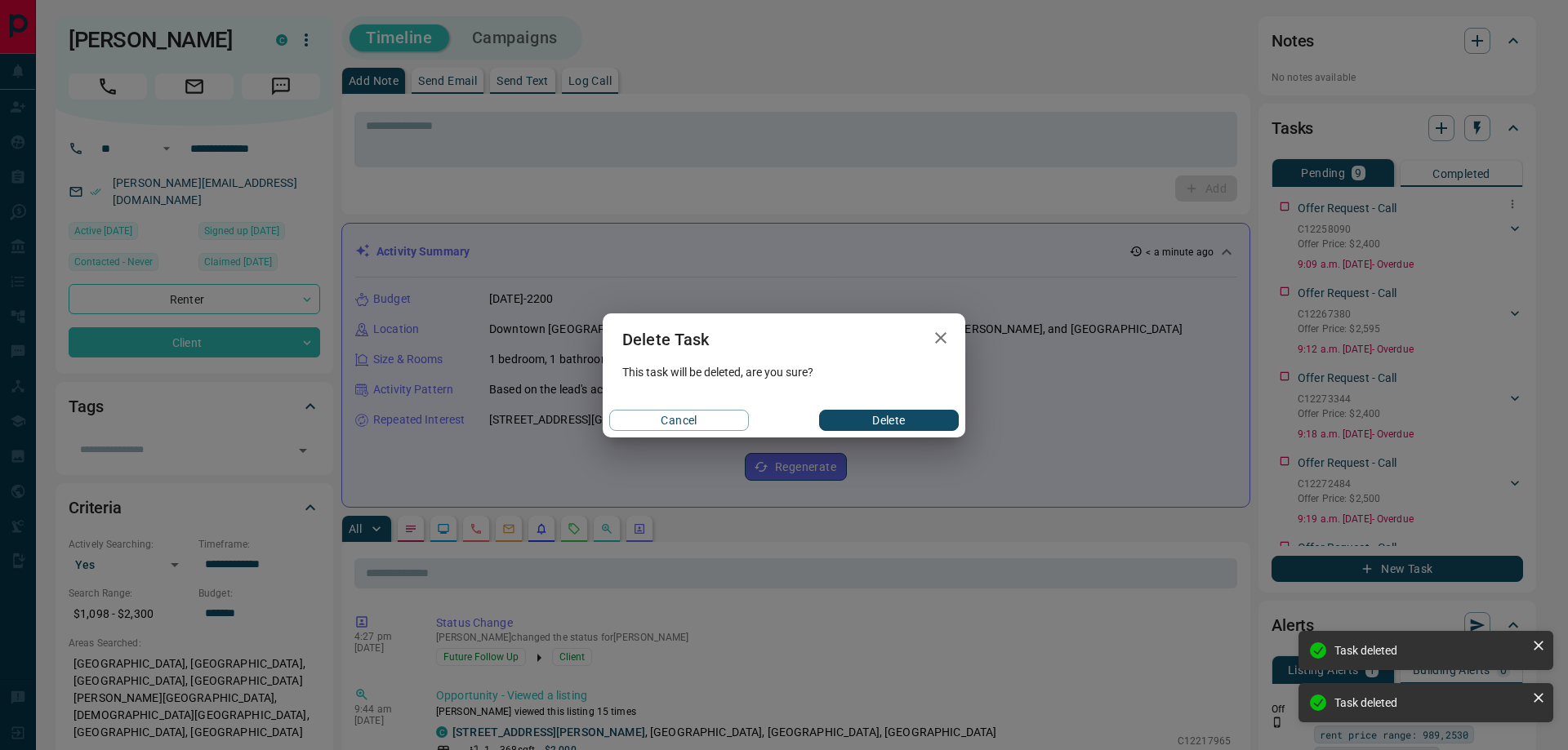
click at [942, 419] on button "Delete" at bounding box center [889, 420] width 140 height 21
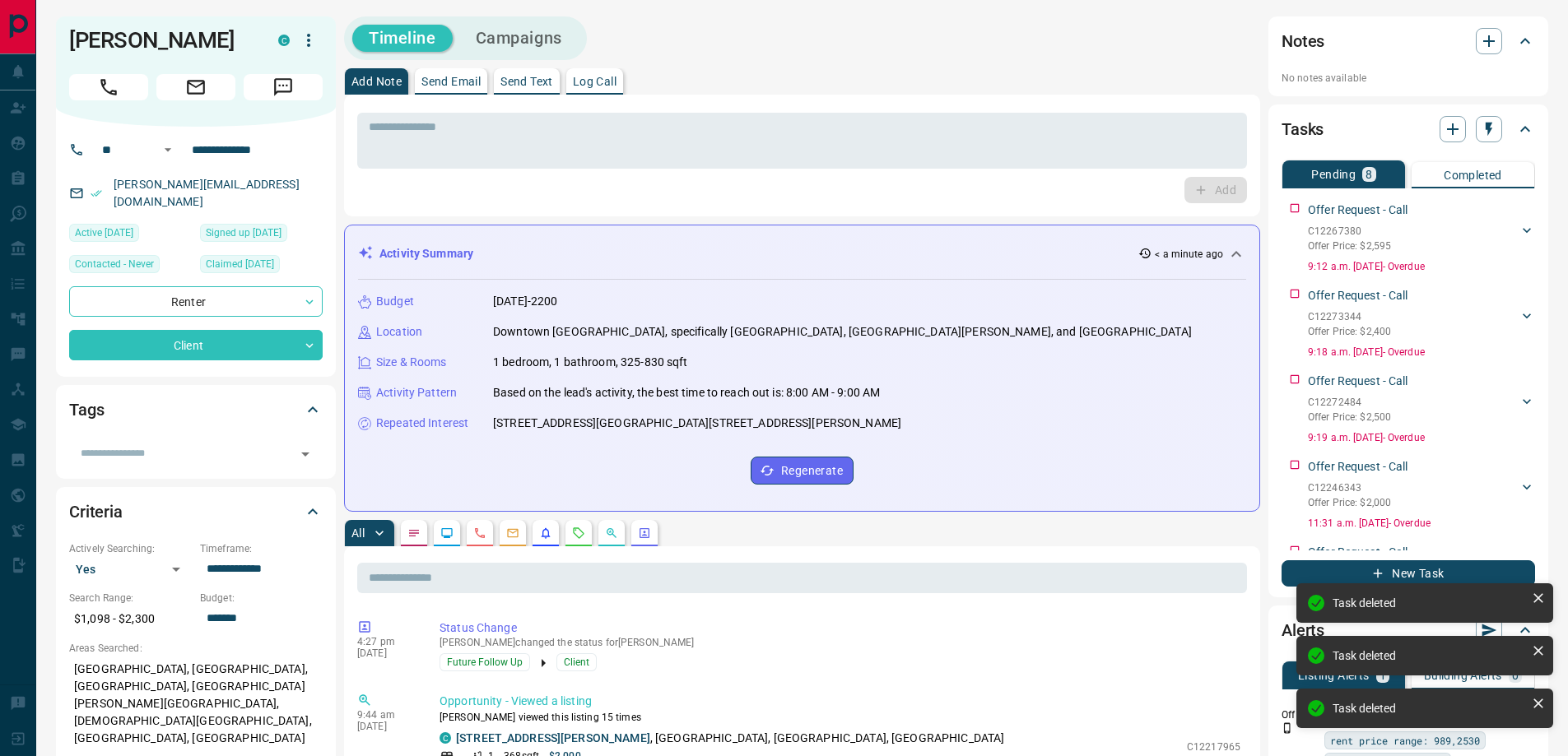
scroll to position [5, 0]
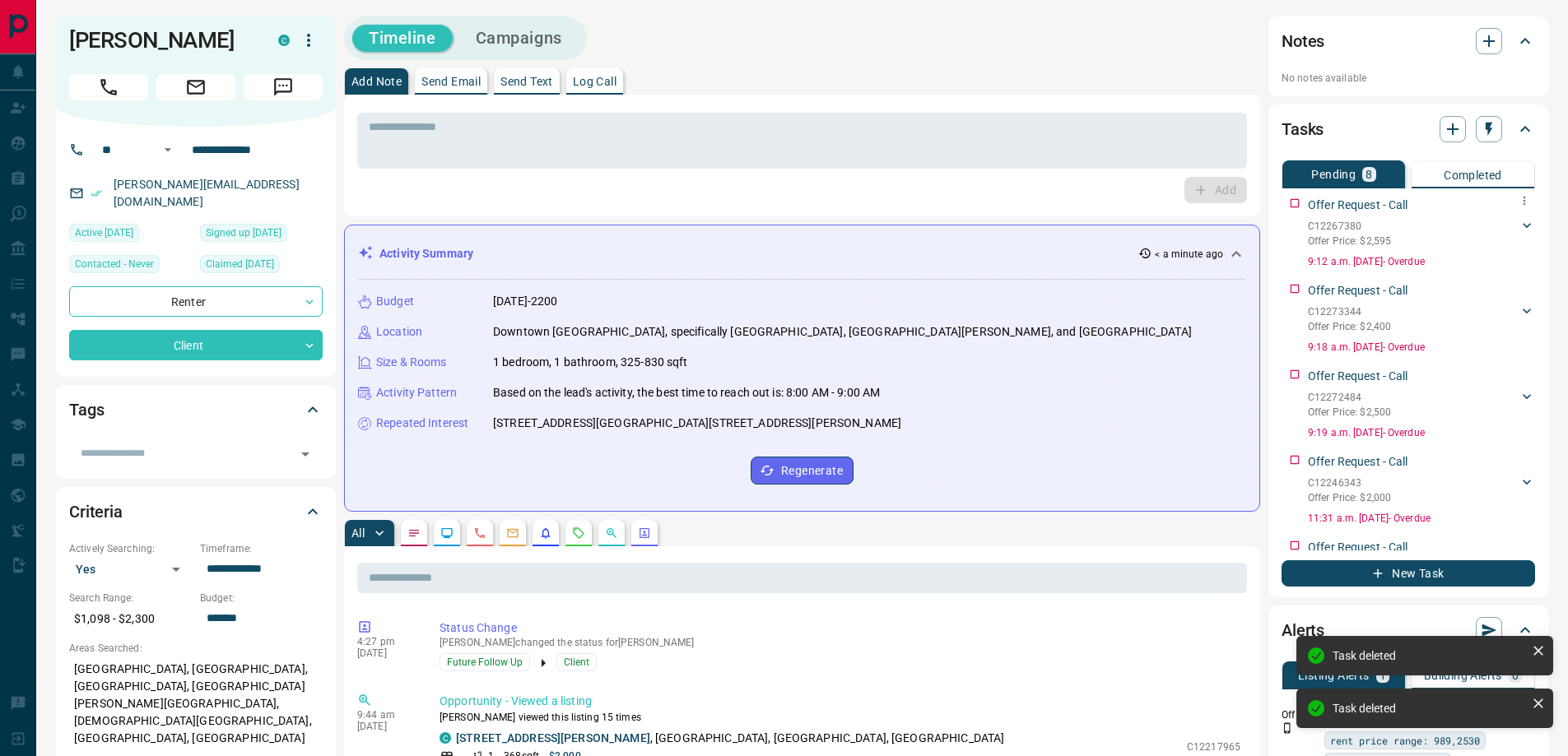
click at [1513, 208] on button "button" at bounding box center [1524, 200] width 21 height 21
click at [1475, 259] on li "Delete" at bounding box center [1486, 256] width 72 height 25
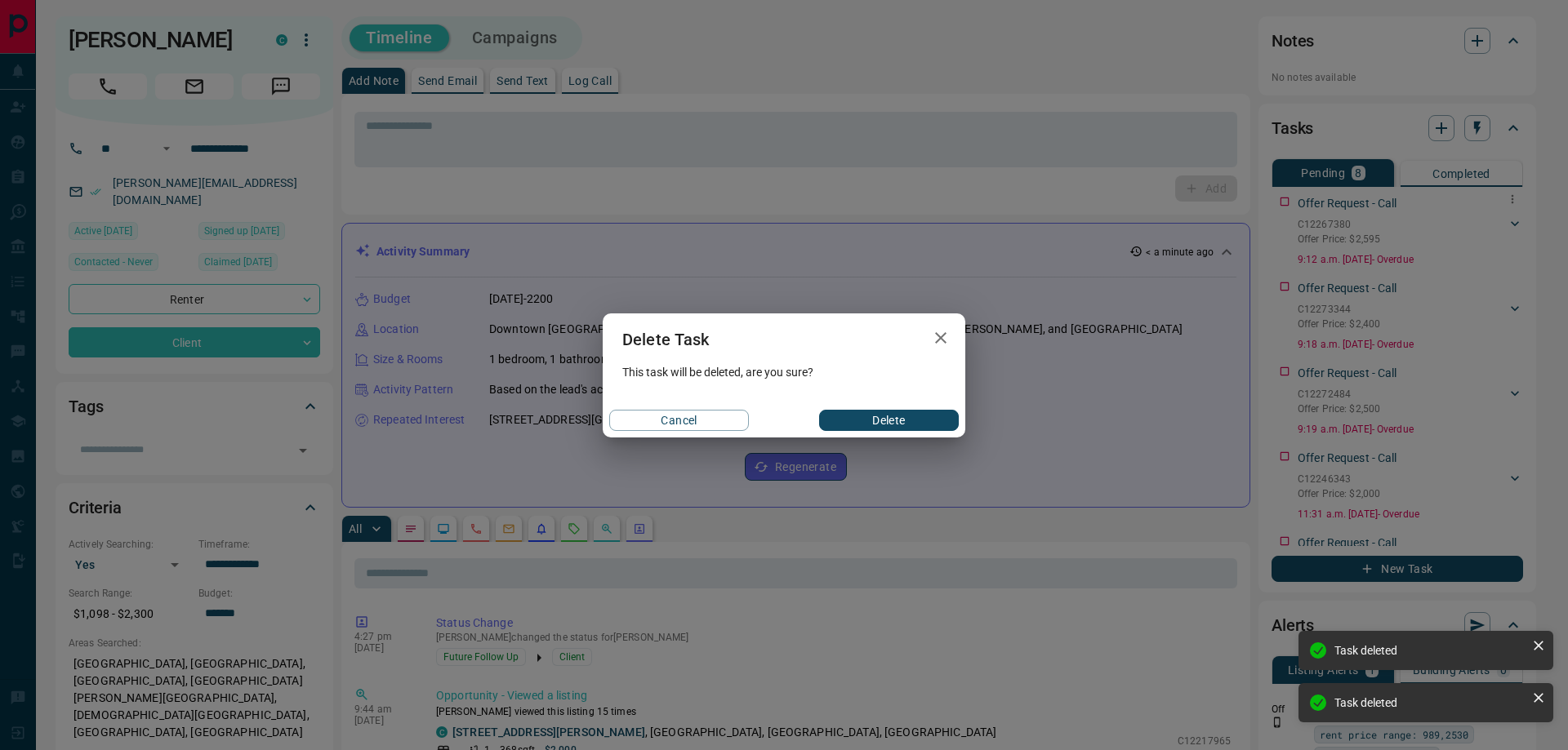
click at [922, 422] on button "Delete" at bounding box center [889, 420] width 140 height 21
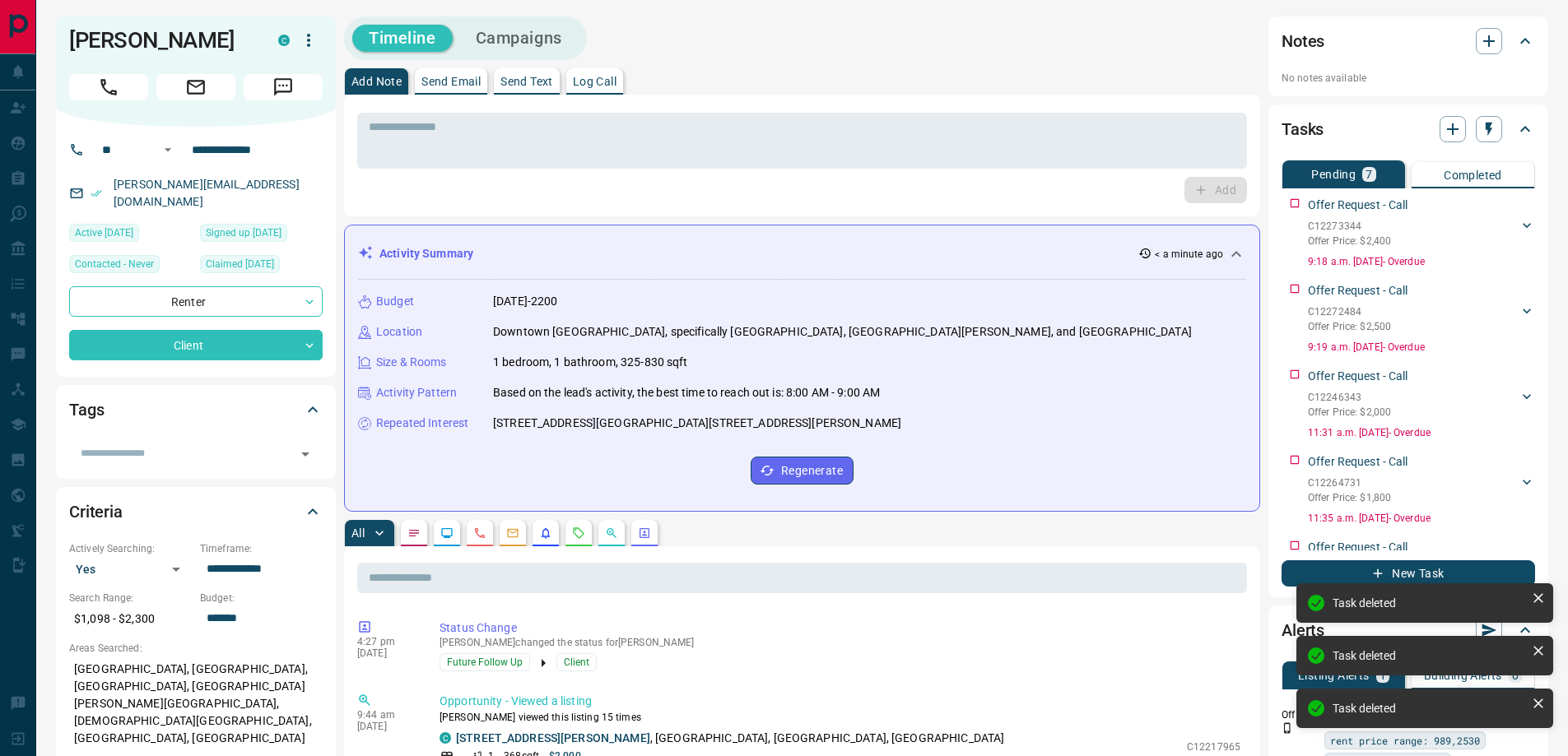
scroll to position [0, 0]
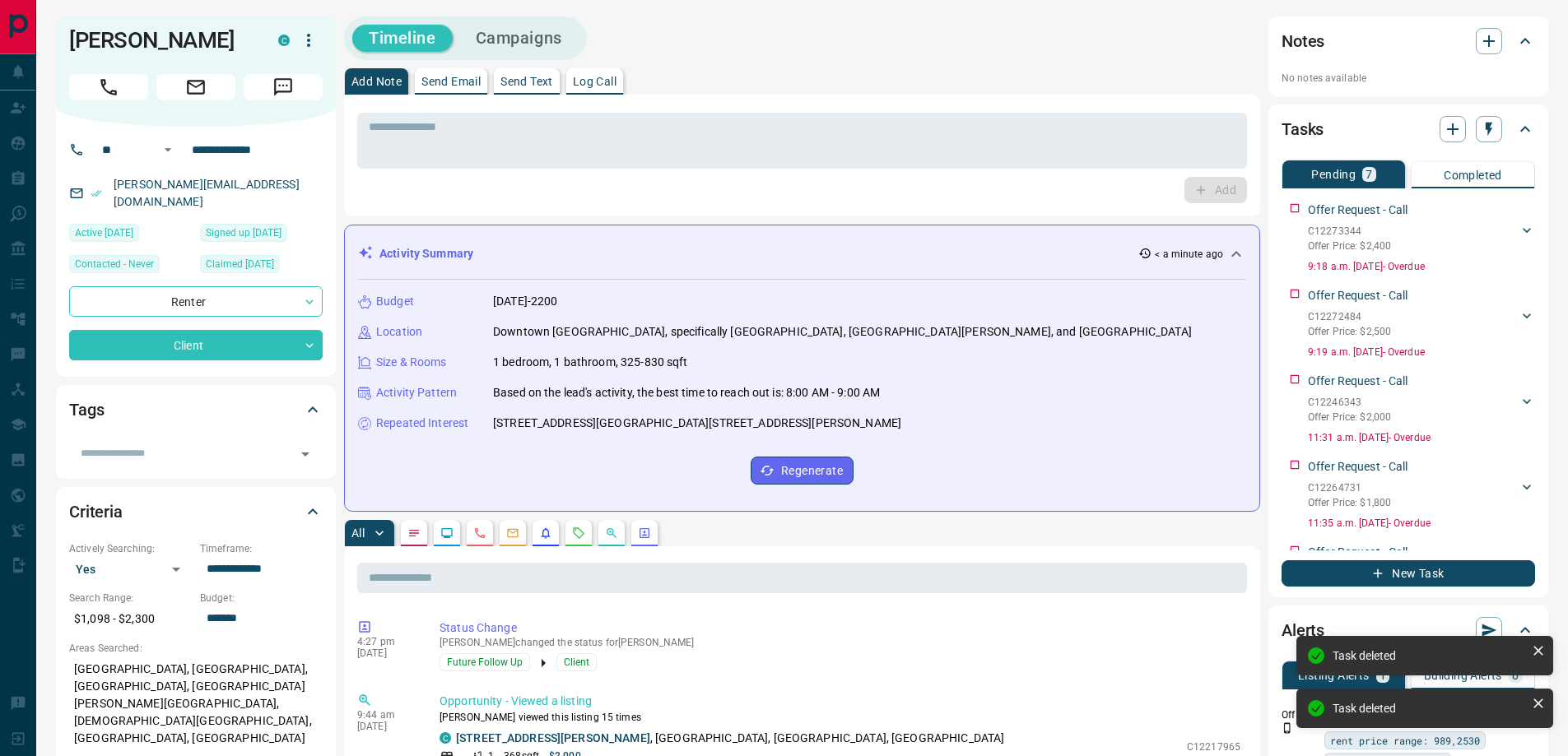
click at [1510, 209] on div "Offer Request - Call" at bounding box center [1421, 210] width 227 height 18
click at [1502, 206] on div "Offer Request - Call" at bounding box center [1421, 210] width 227 height 18
click at [1518, 207] on icon "button" at bounding box center [1524, 205] width 13 height 13
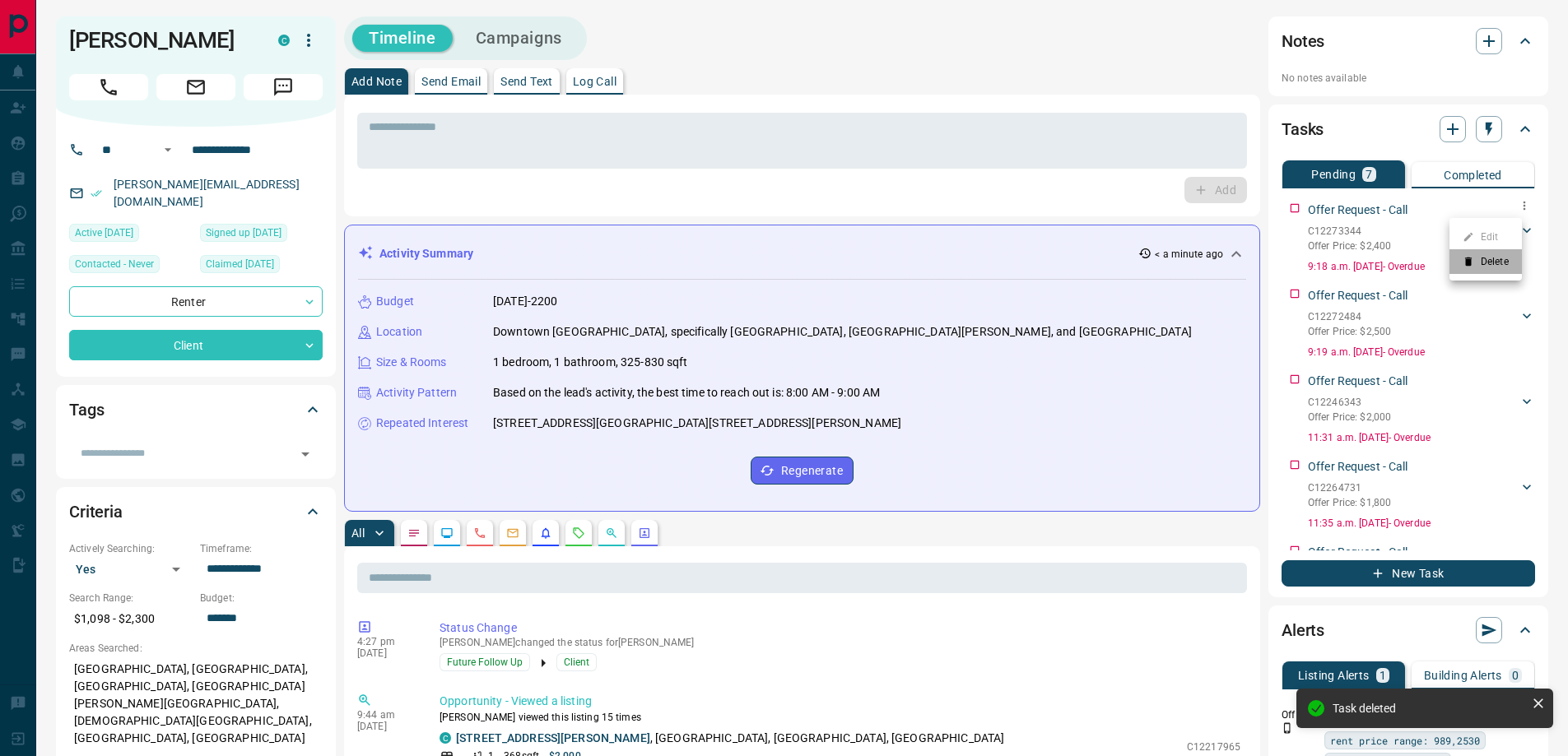
click at [1490, 262] on li "Delete" at bounding box center [1486, 261] width 72 height 25
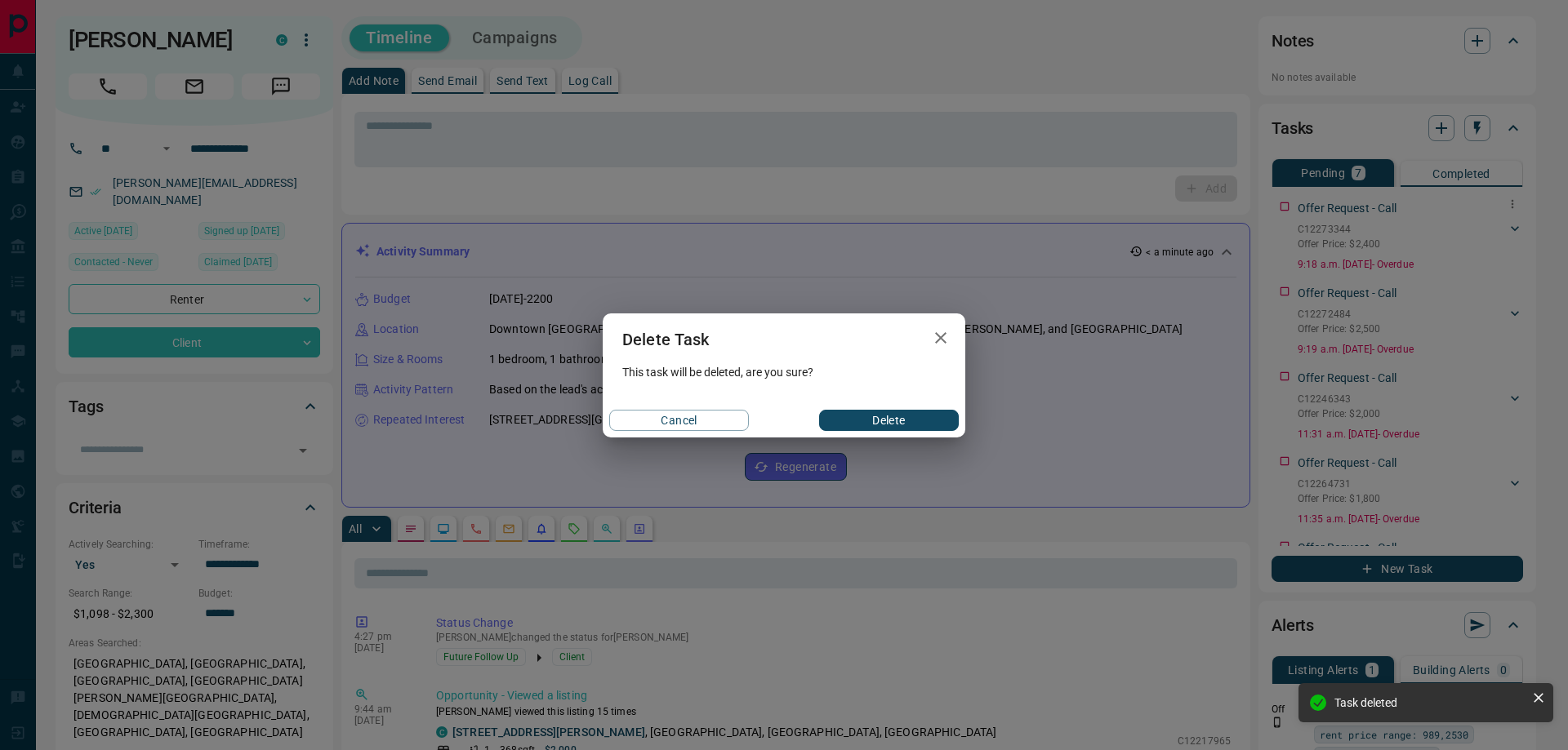
click at [932, 419] on button "Delete" at bounding box center [889, 420] width 140 height 21
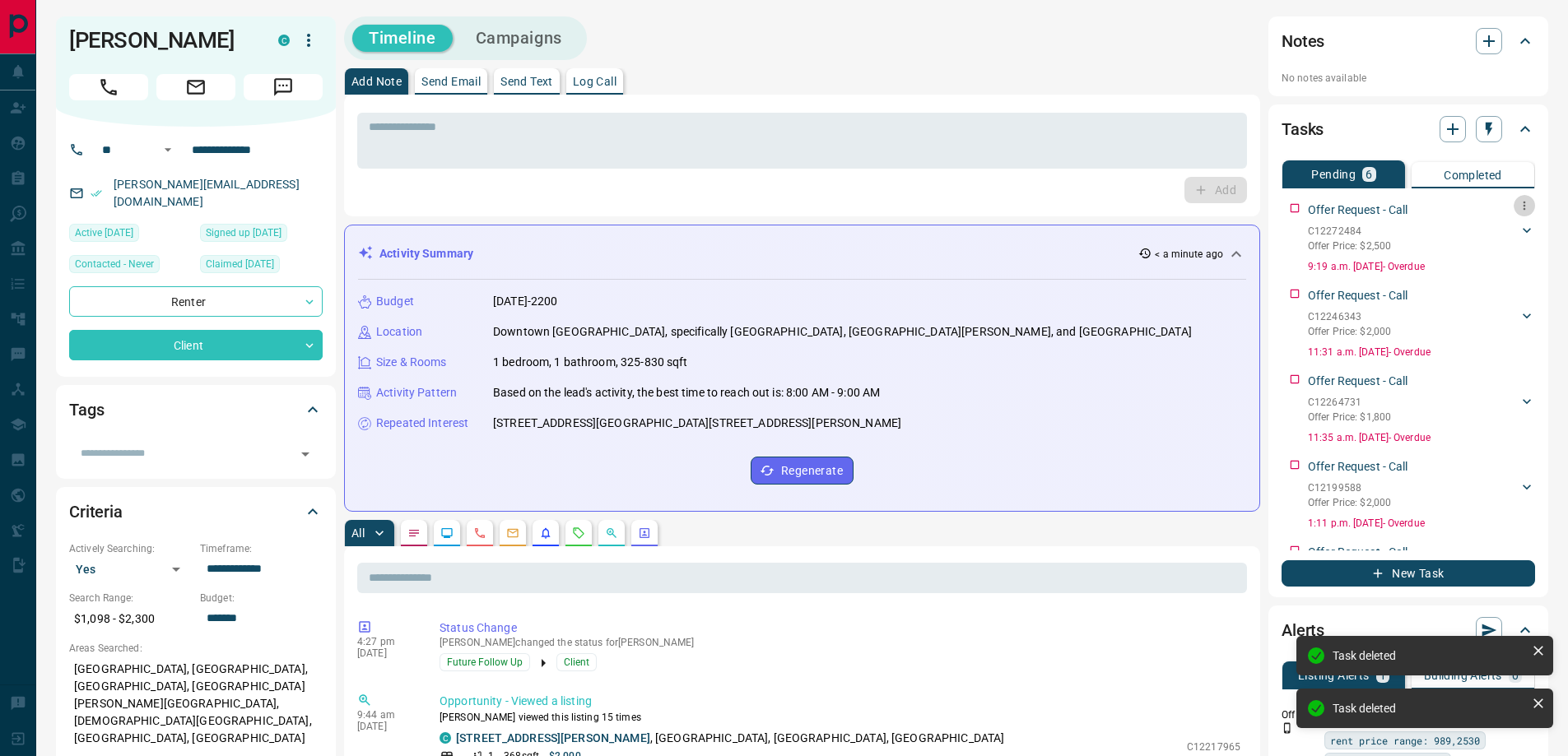
click at [1518, 204] on icon "button" at bounding box center [1524, 205] width 13 height 13
click at [1482, 251] on li "Delete" at bounding box center [1486, 261] width 72 height 25
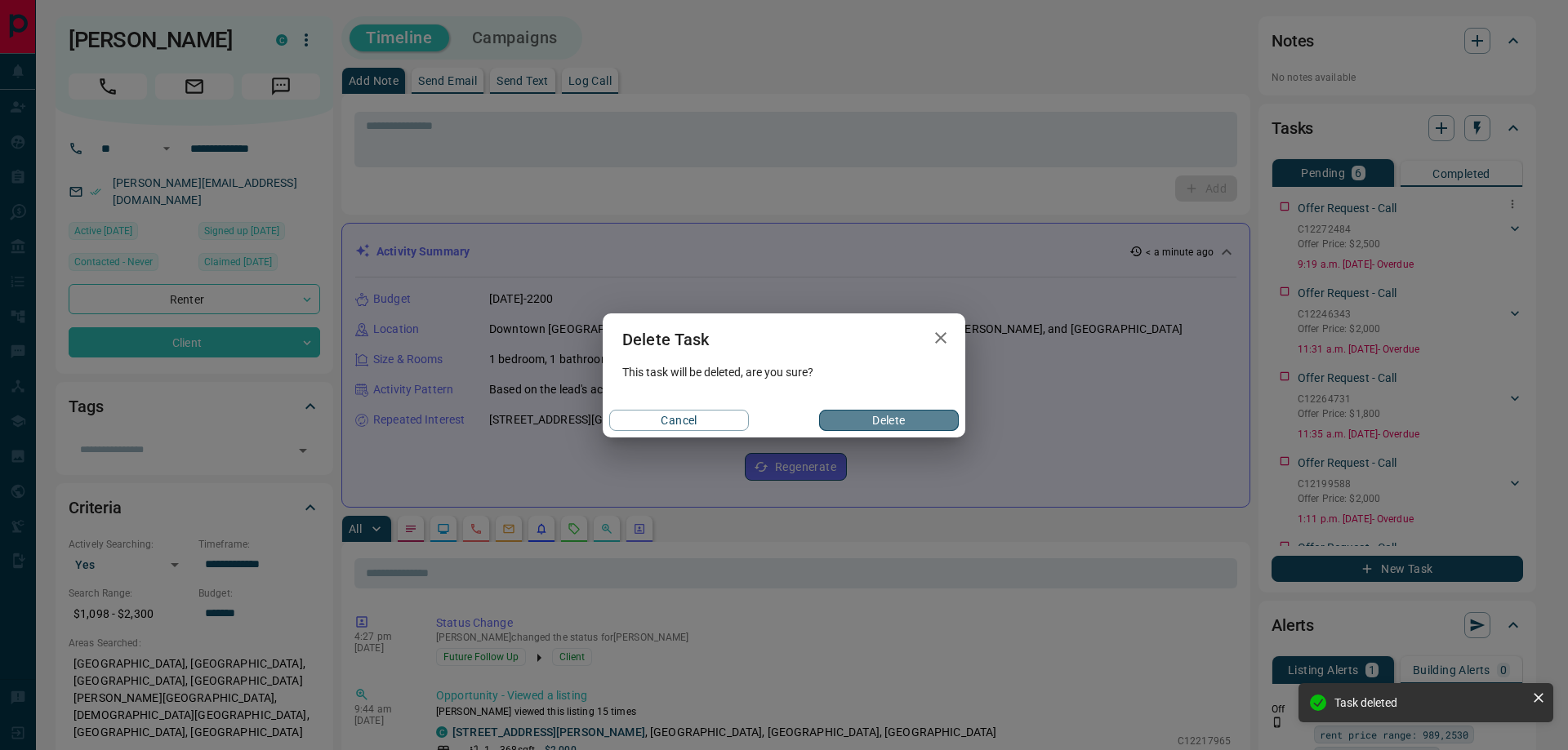
click at [952, 413] on button "Delete" at bounding box center [889, 420] width 140 height 21
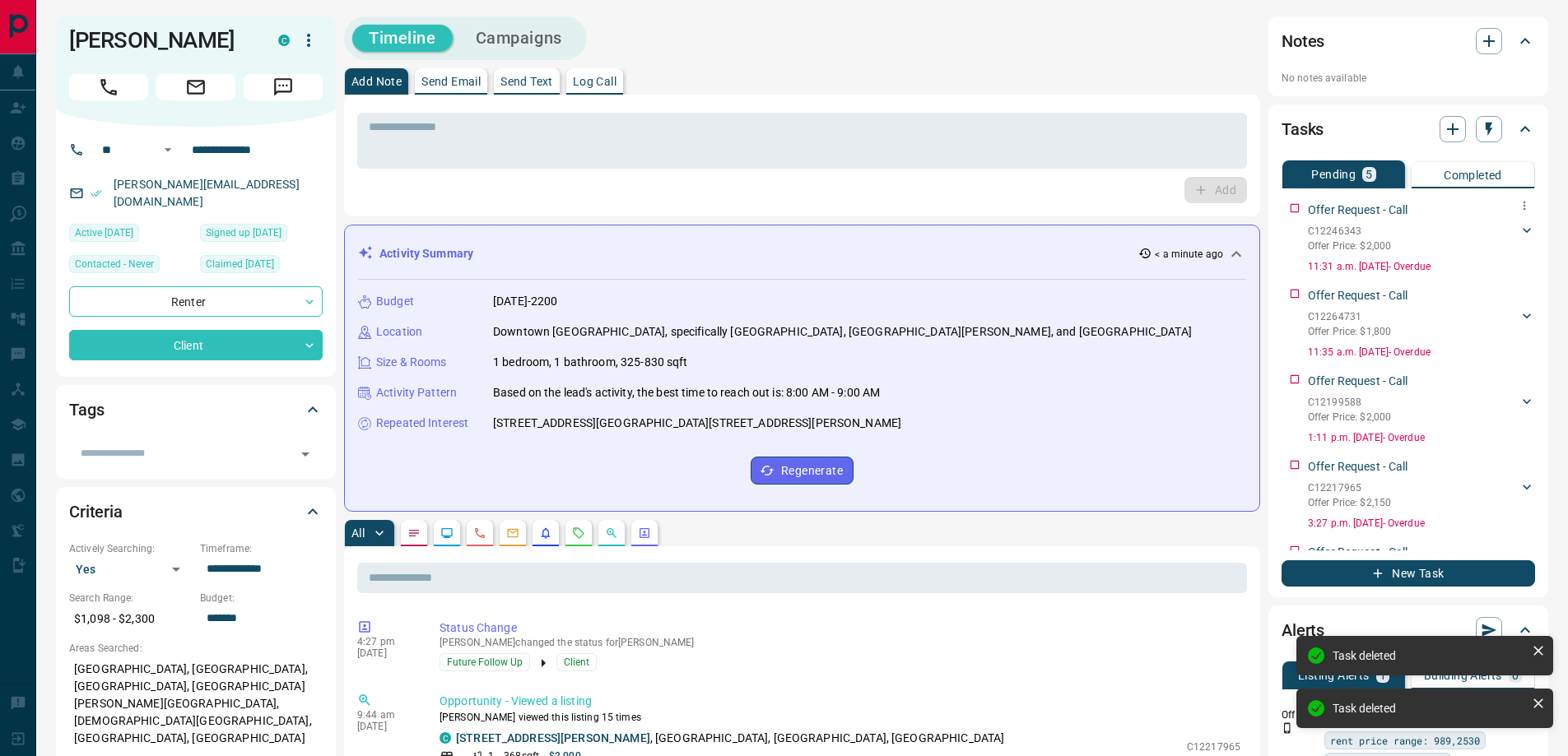
click at [1518, 200] on icon "button" at bounding box center [1524, 205] width 13 height 13
click at [1482, 262] on li "Delete" at bounding box center [1486, 261] width 72 height 25
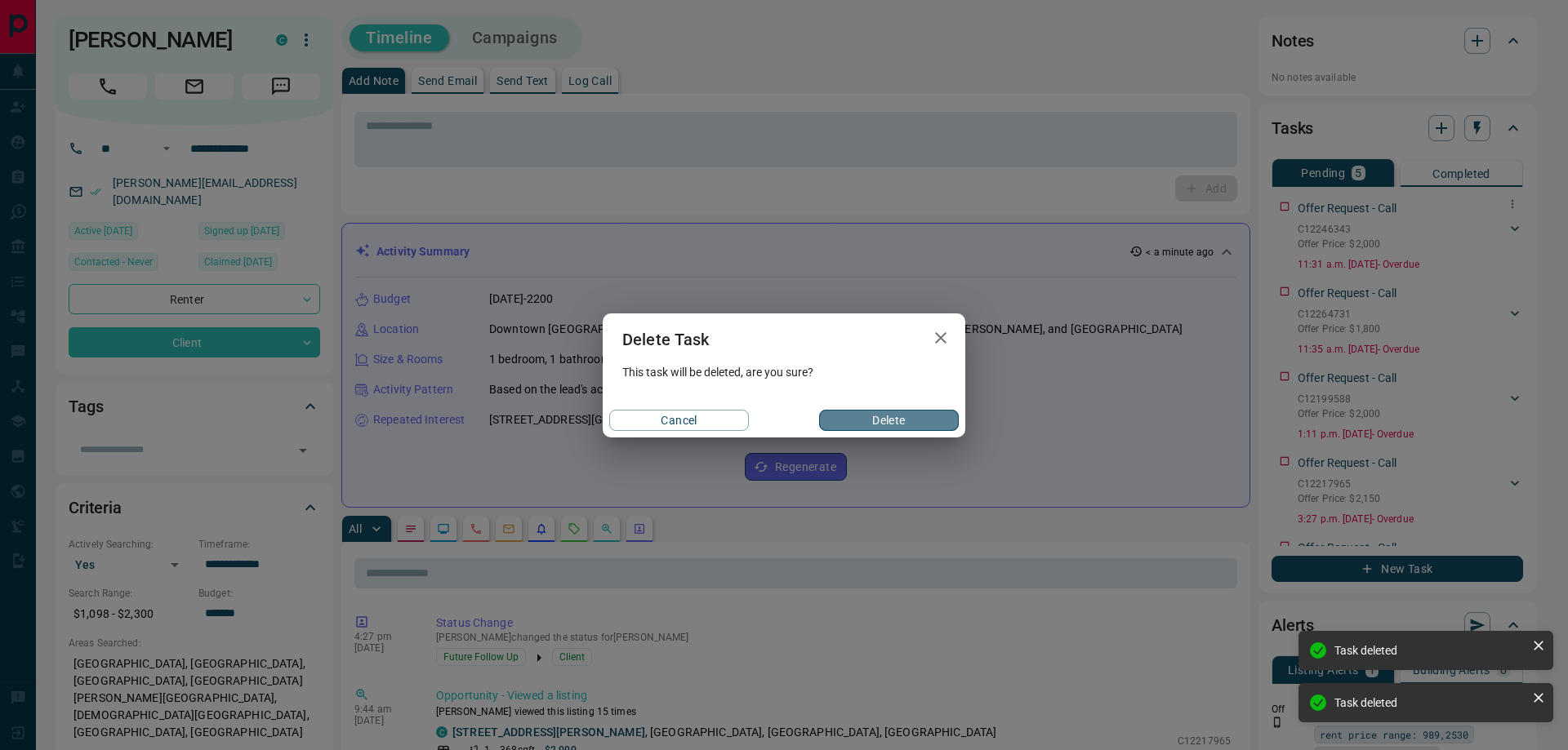
click at [911, 422] on button "Delete" at bounding box center [889, 420] width 140 height 21
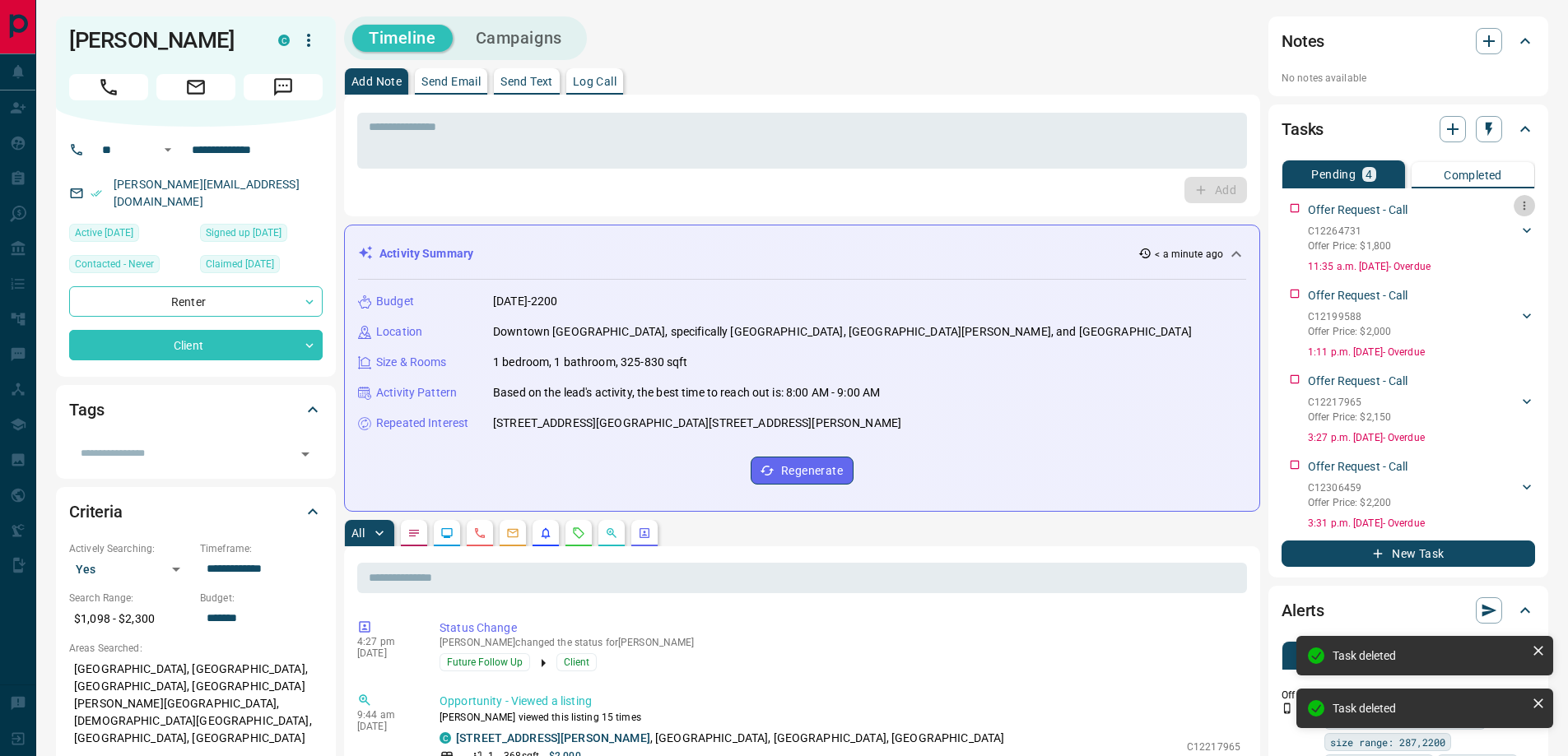
click at [1521, 200] on icon "button" at bounding box center [1524, 205] width 13 height 13
click at [1489, 266] on li "Delete" at bounding box center [1498, 261] width 72 height 25
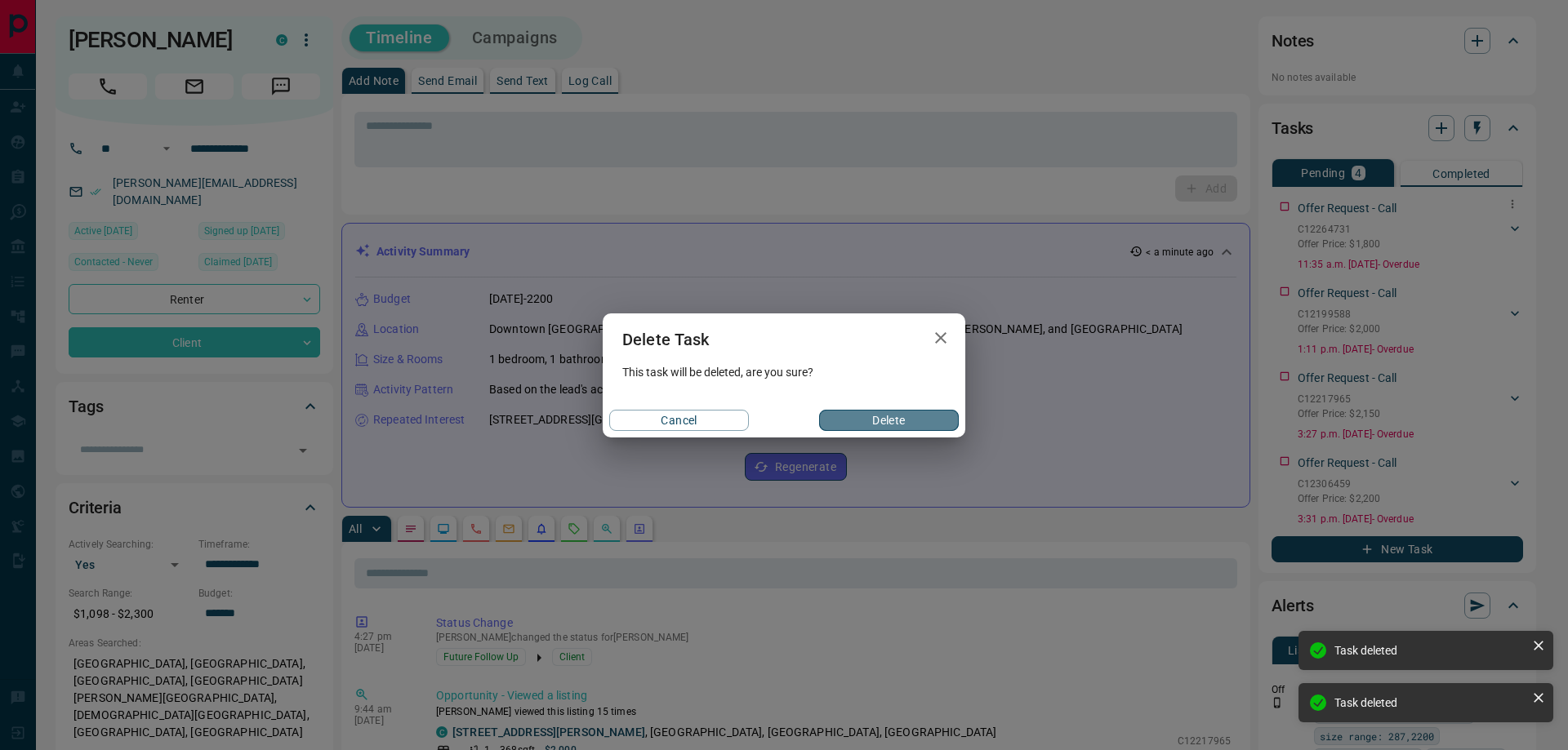
click at [941, 422] on button "Delete" at bounding box center [889, 420] width 140 height 21
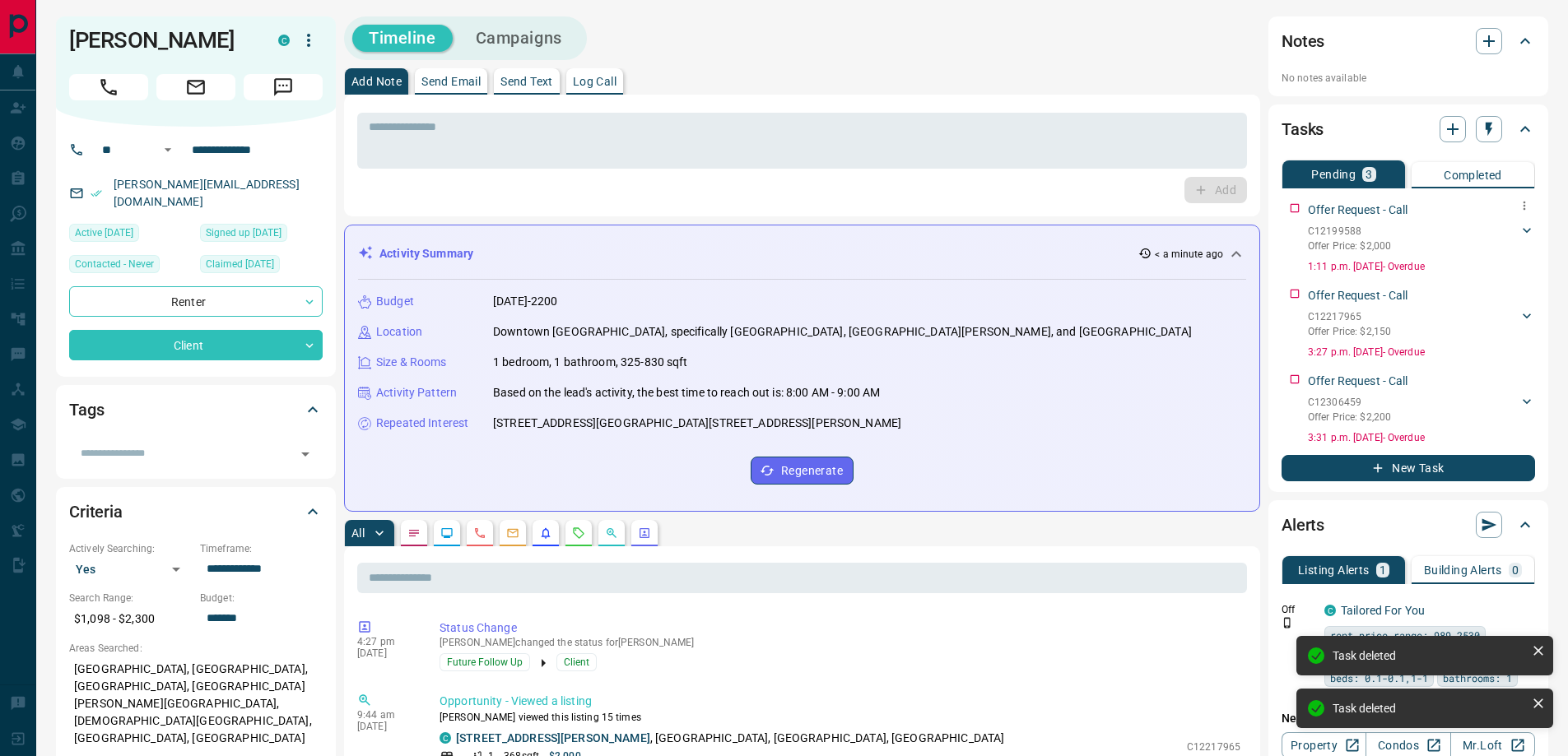
click at [1526, 204] on button "button" at bounding box center [1524, 205] width 21 height 21
click at [1494, 252] on li "Delete" at bounding box center [1498, 261] width 72 height 25
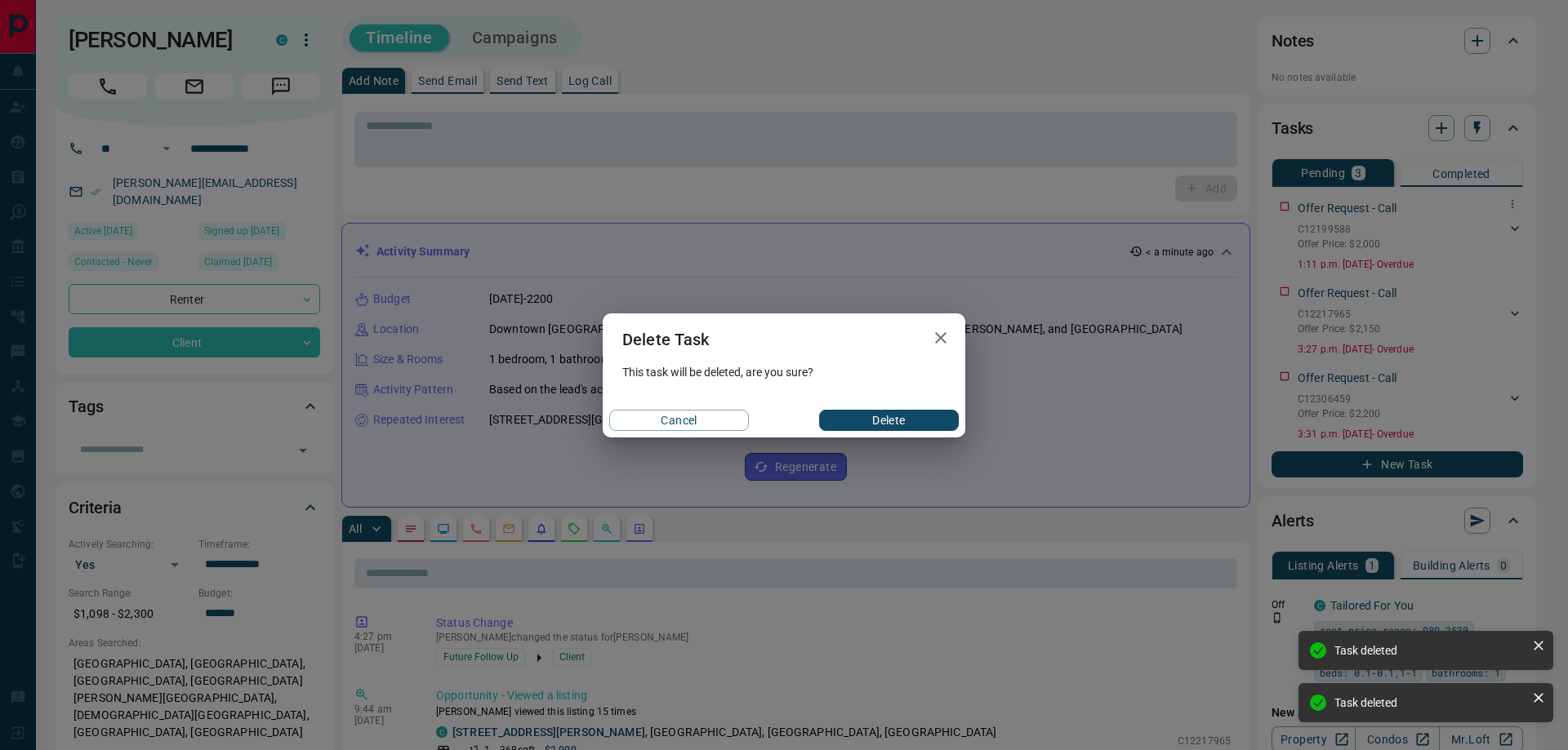
click at [917, 414] on button "Delete" at bounding box center [889, 420] width 140 height 21
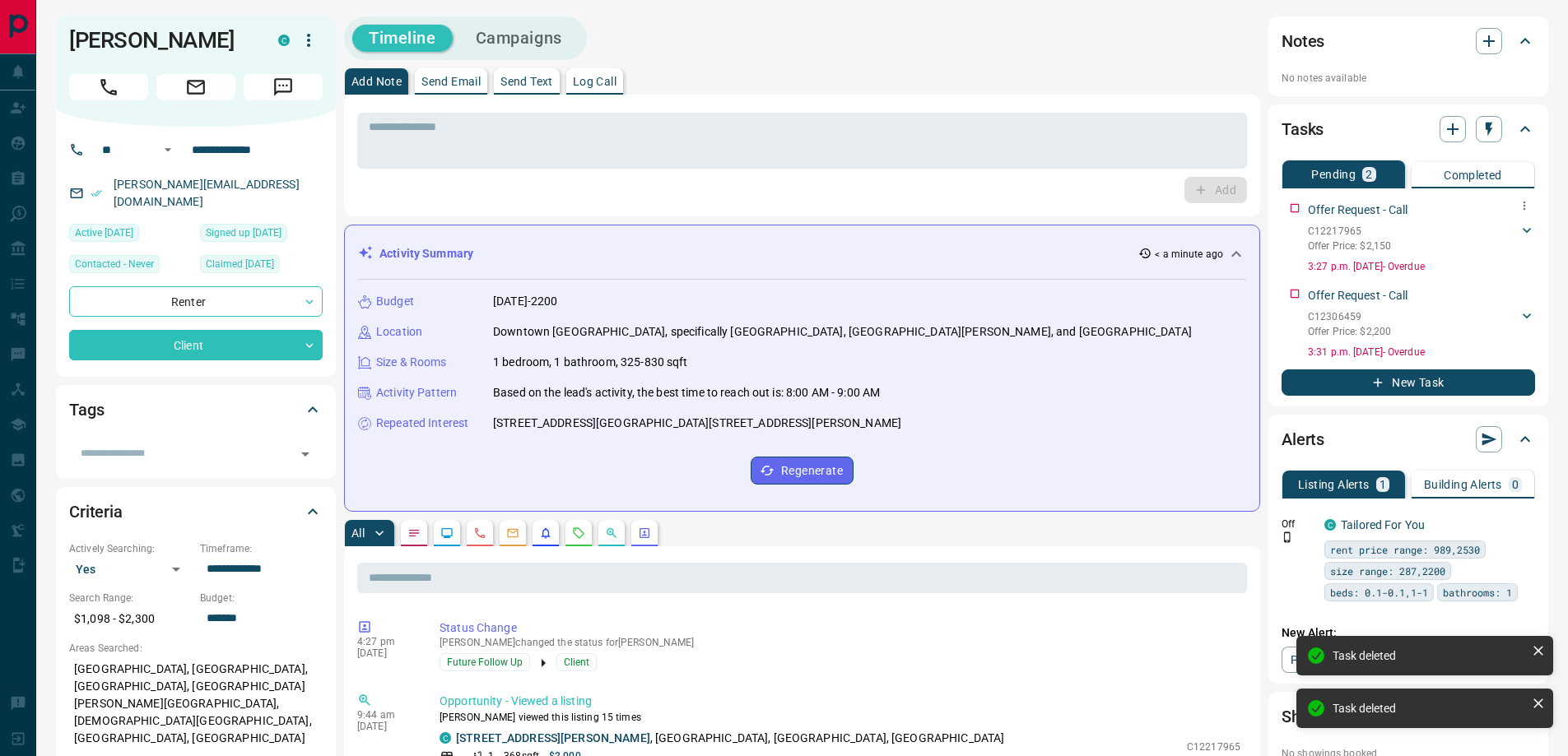
click at [1529, 204] on icon "button" at bounding box center [1524, 205] width 13 height 13
click at [1496, 261] on li "Delete" at bounding box center [1498, 261] width 72 height 25
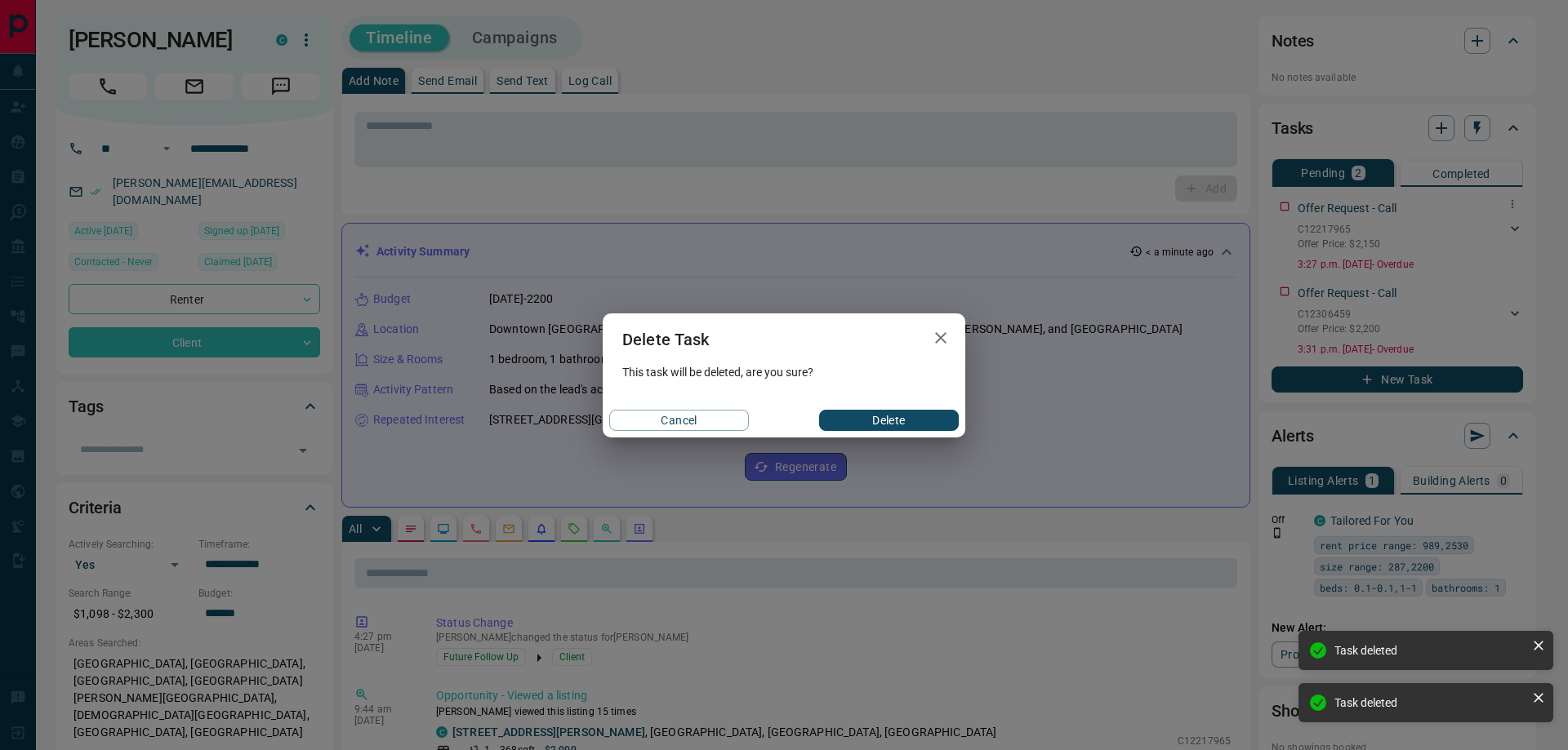
click at [904, 416] on button "Delete" at bounding box center [889, 420] width 140 height 21
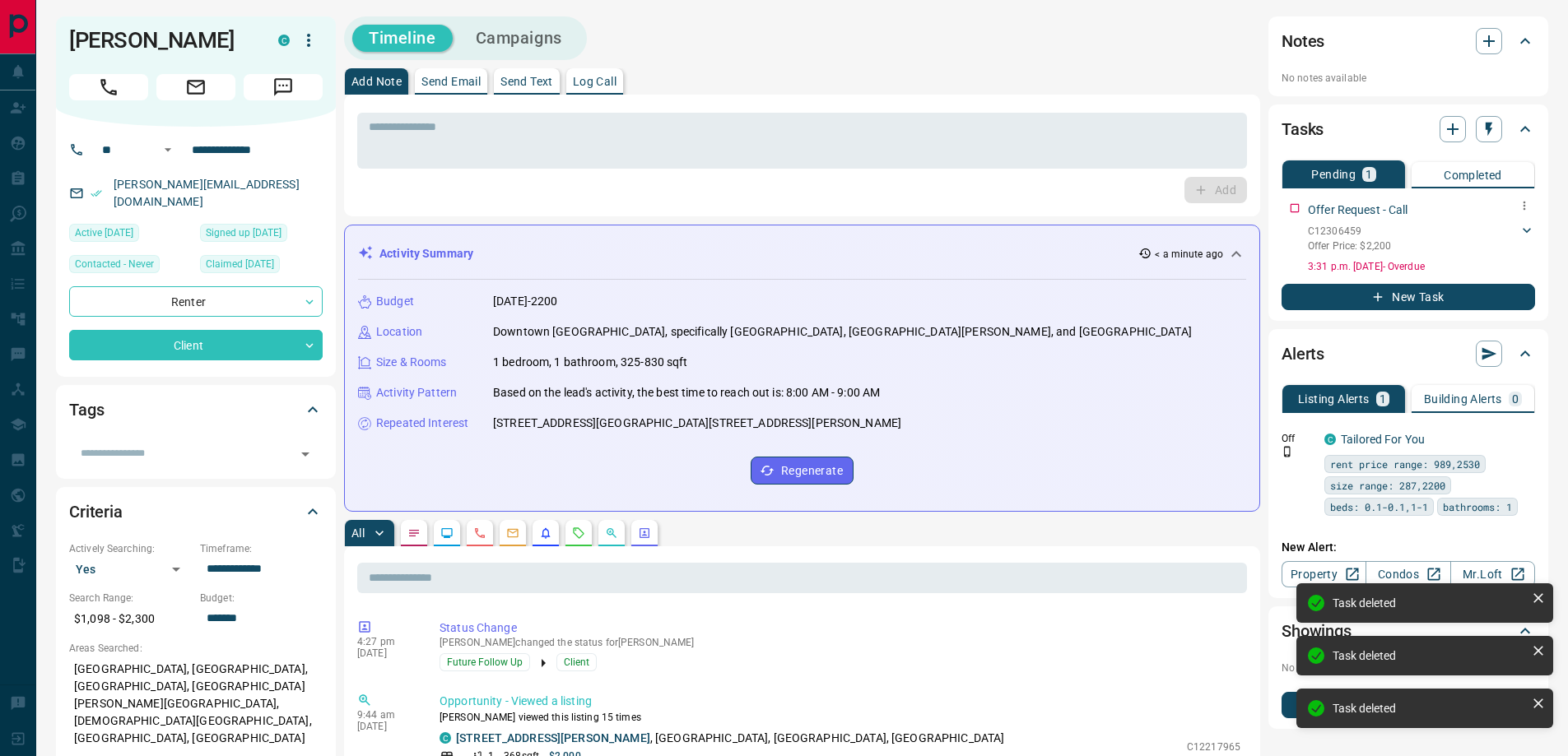
click at [1512, 200] on div "Offer Request - Call C12306459 Offer Price: $2,200 [PERSON_NAME] 6477178466 [PE…" at bounding box center [1421, 234] width 227 height 79
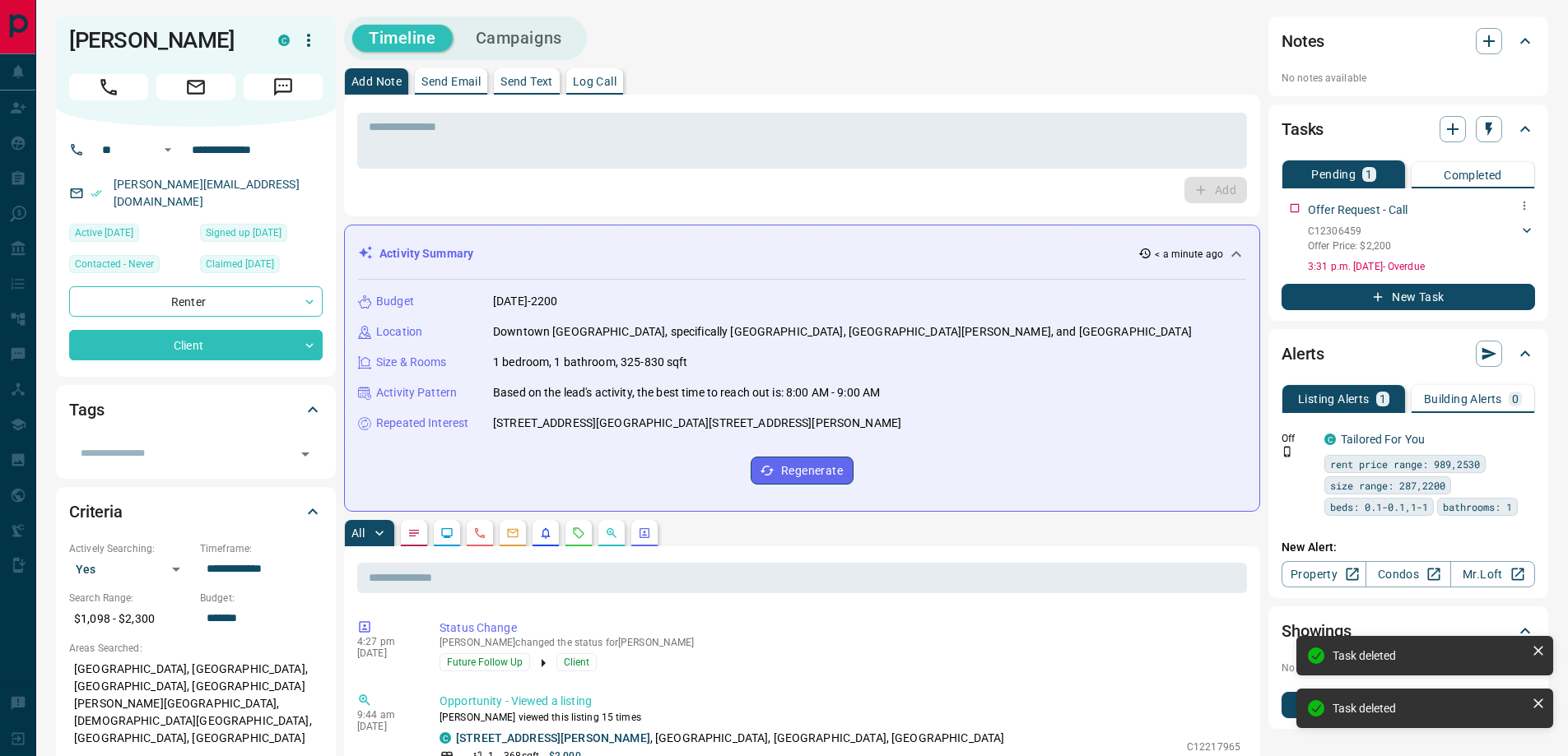
click at [1524, 204] on icon "button" at bounding box center [1524, 205] width 13 height 13
click at [1492, 260] on li "Delete" at bounding box center [1498, 261] width 72 height 25
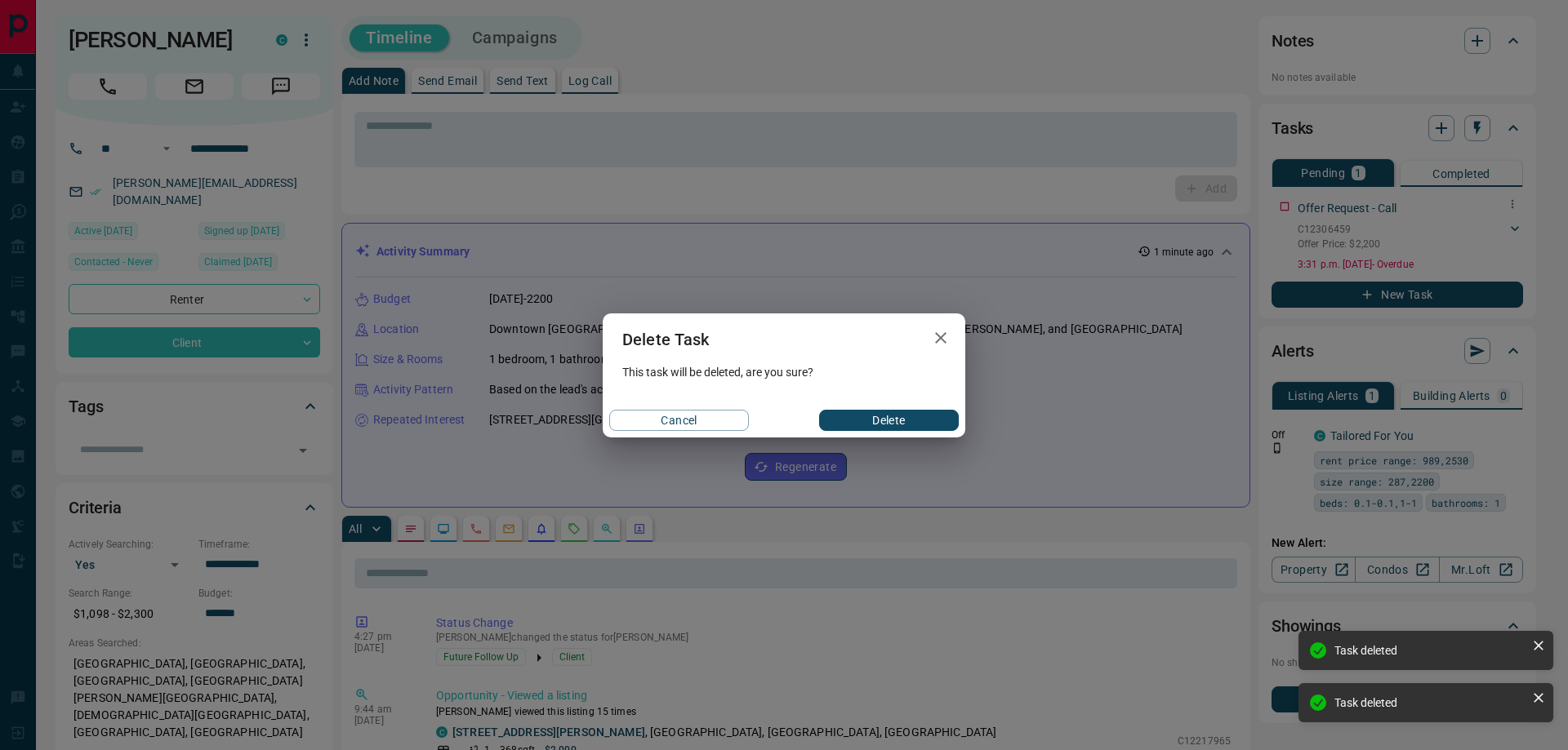
click at [928, 423] on button "Delete" at bounding box center [889, 420] width 140 height 21
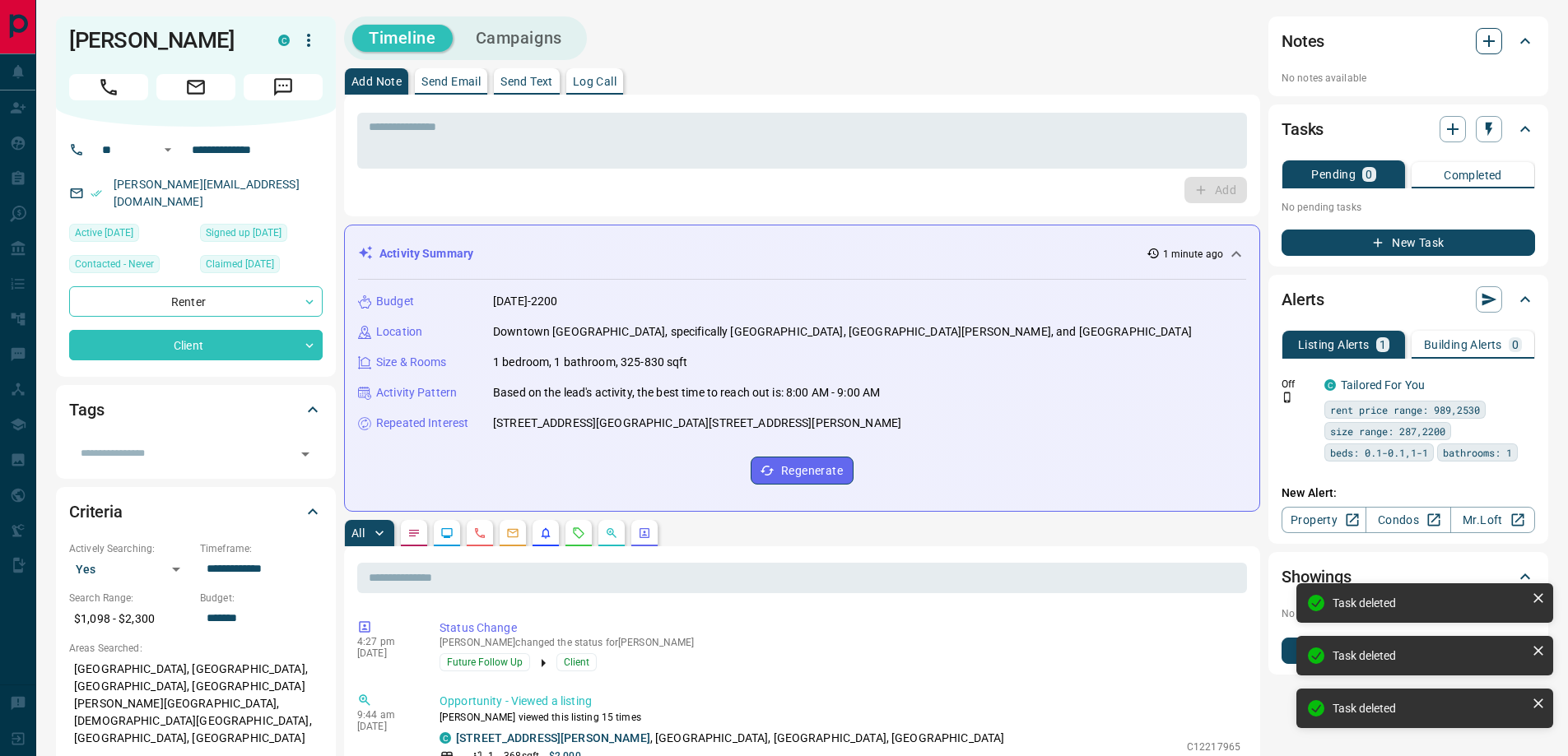
click at [1483, 51] on button "button" at bounding box center [1488, 41] width 26 height 26
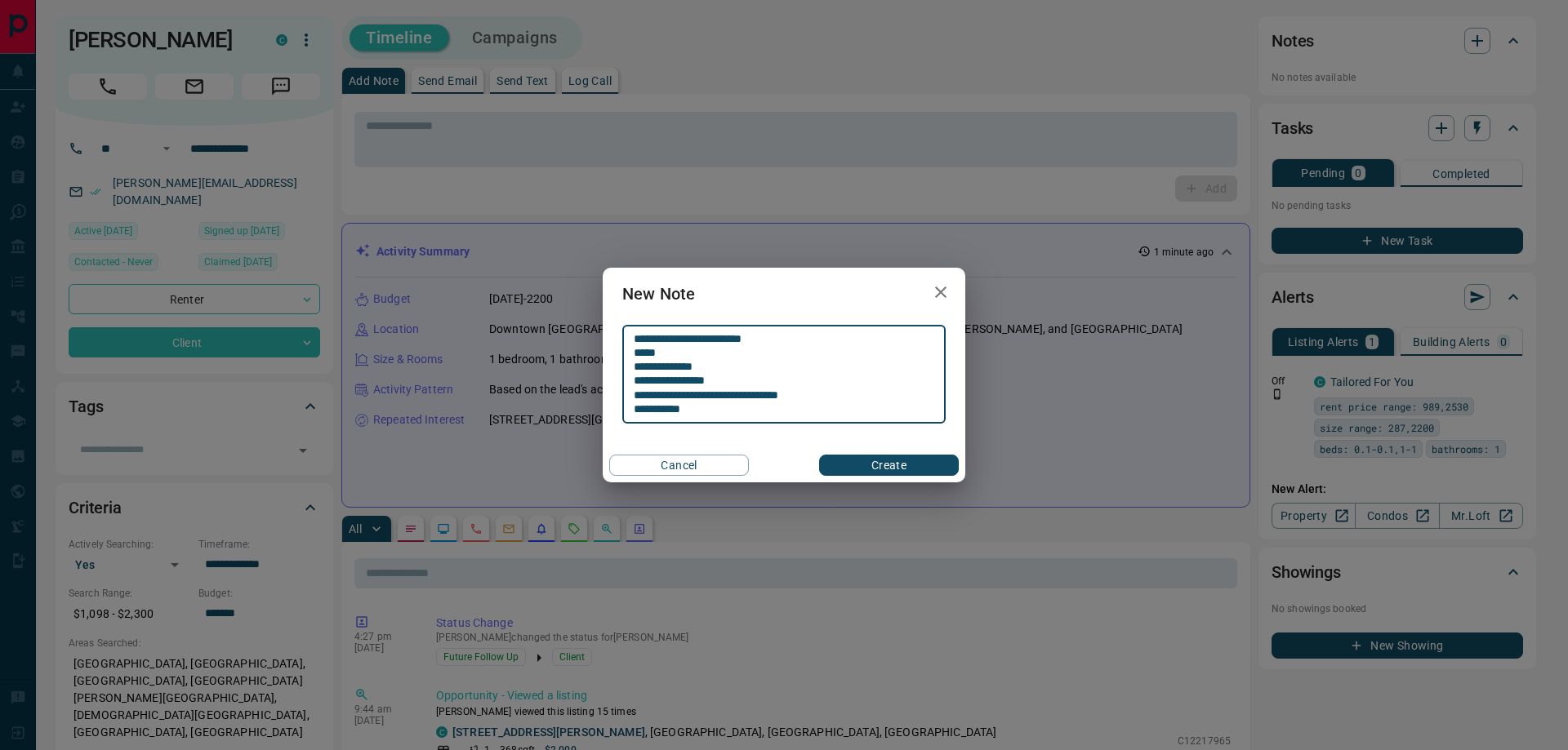
type textarea "**********"
click at [910, 464] on button "Create" at bounding box center [889, 465] width 140 height 21
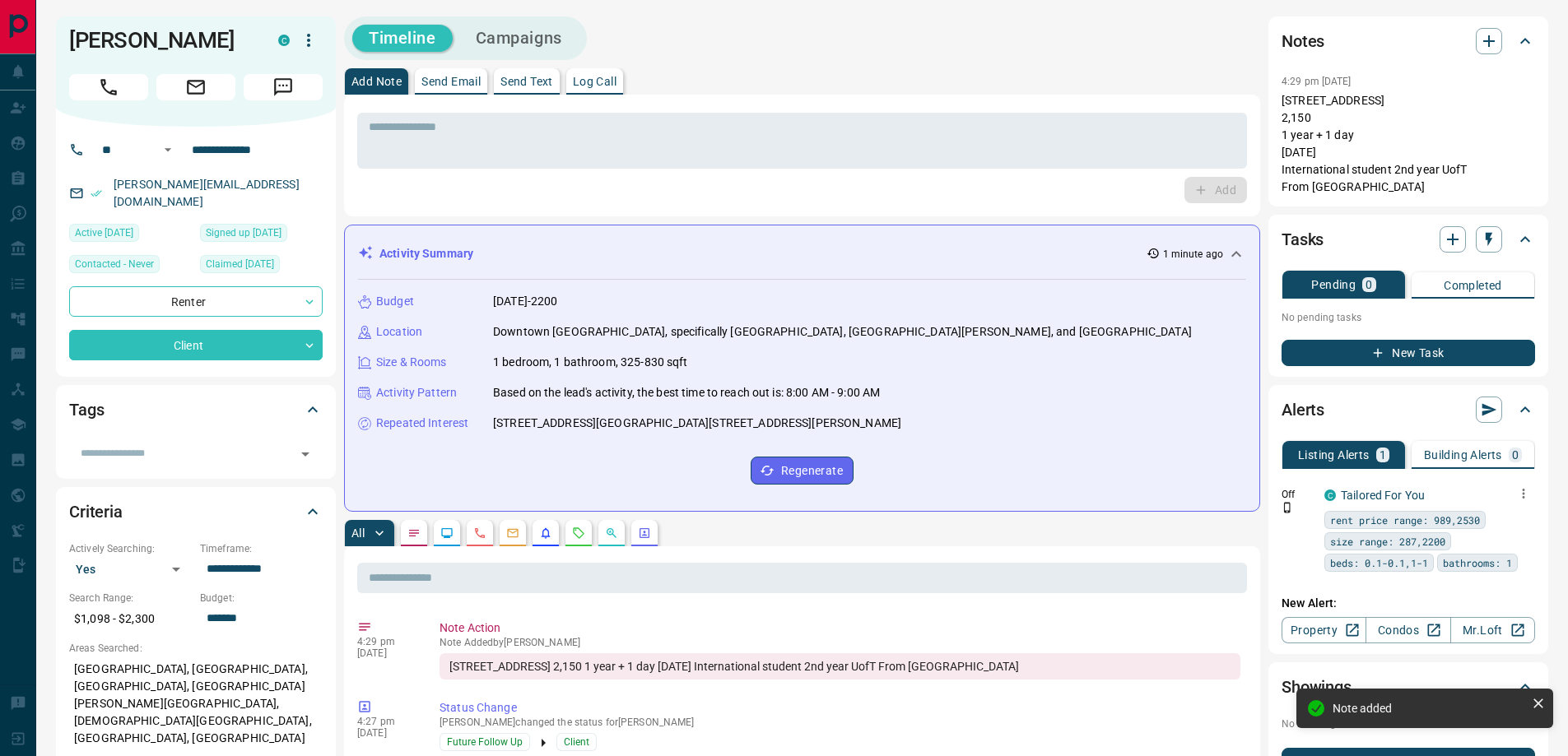
click at [1518, 494] on icon "button" at bounding box center [1524, 494] width 15 height 15
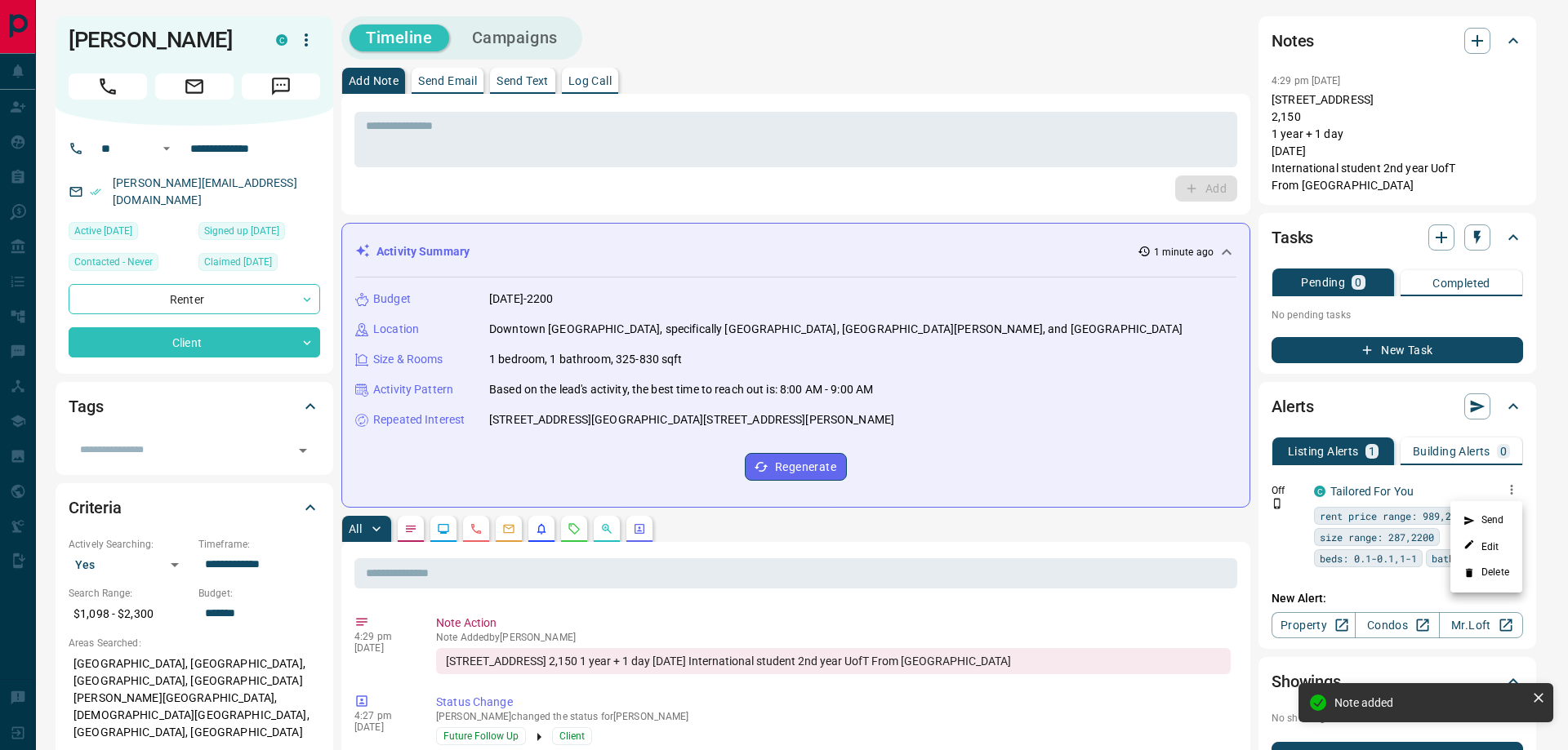
click at [1482, 574] on li "Delete" at bounding box center [1486, 573] width 72 height 26
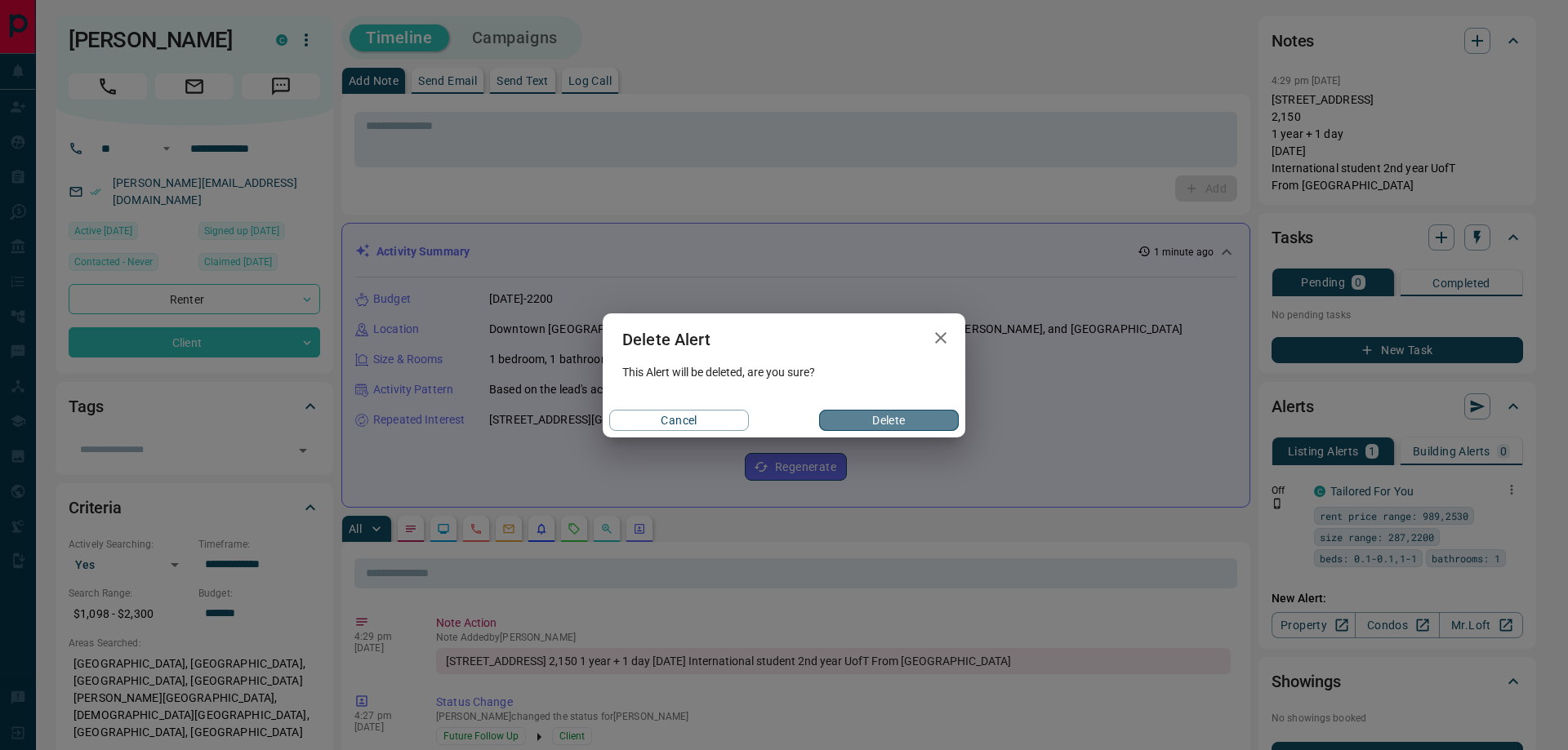
click at [911, 424] on button "Delete" at bounding box center [889, 420] width 140 height 21
